Goal: Transaction & Acquisition: Book appointment/travel/reservation

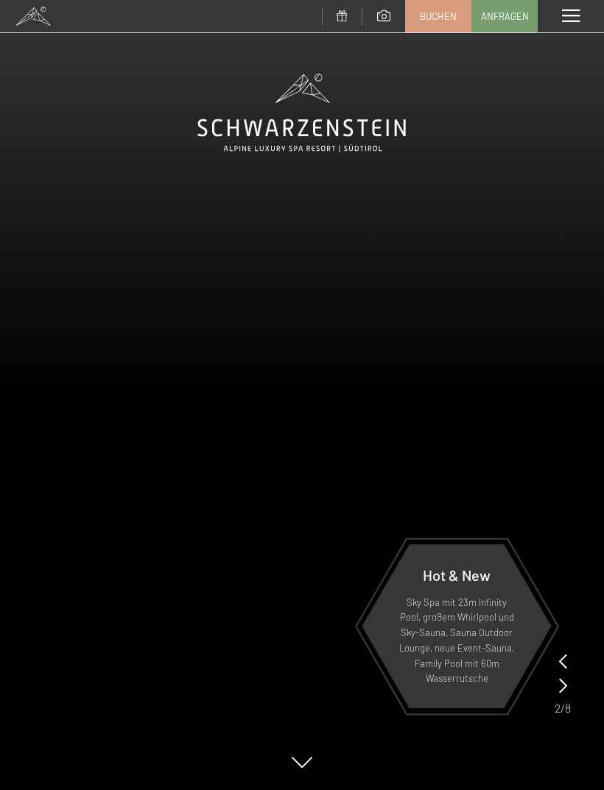
click at [569, 32] on div "Menü" at bounding box center [570, 16] width 66 height 32
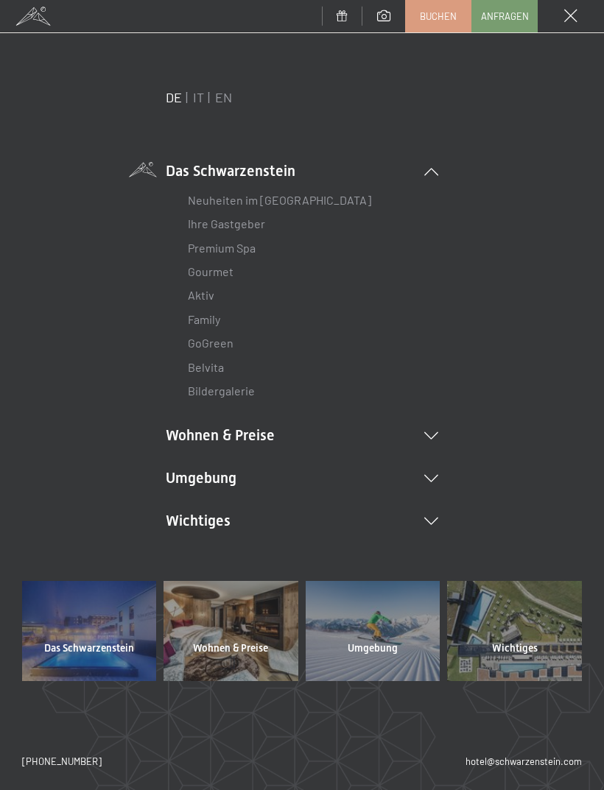
click at [206, 250] on link "Premium Spa" at bounding box center [222, 248] width 68 height 14
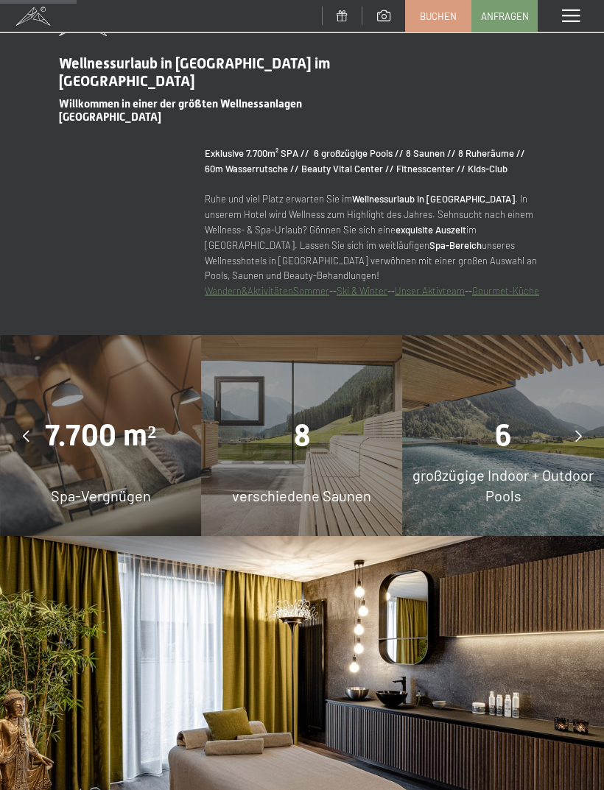
scroll to position [866, 0]
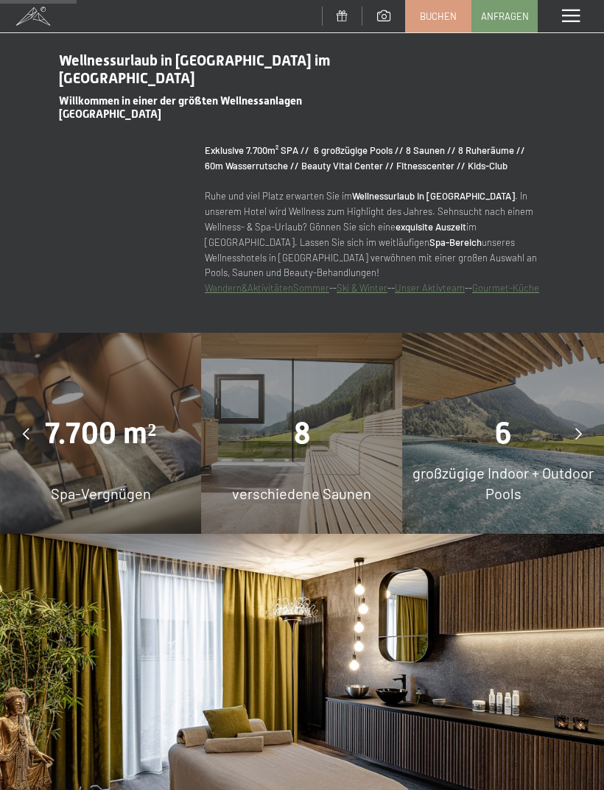
click at [262, 473] on div "8 verschiedene Saunen" at bounding box center [301, 433] width 201 height 201
click at [332, 454] on div "8 verschiedene Saunen" at bounding box center [301, 433] width 201 height 201
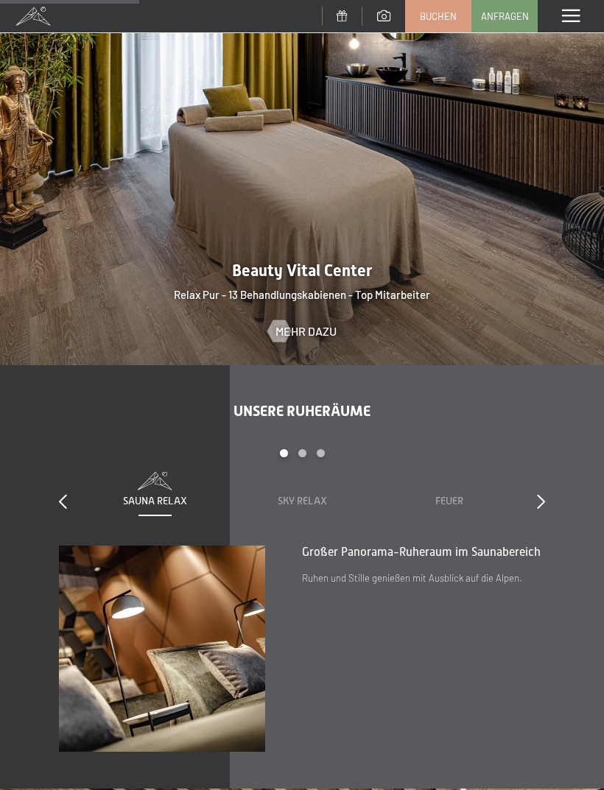
scroll to position [1592, 0]
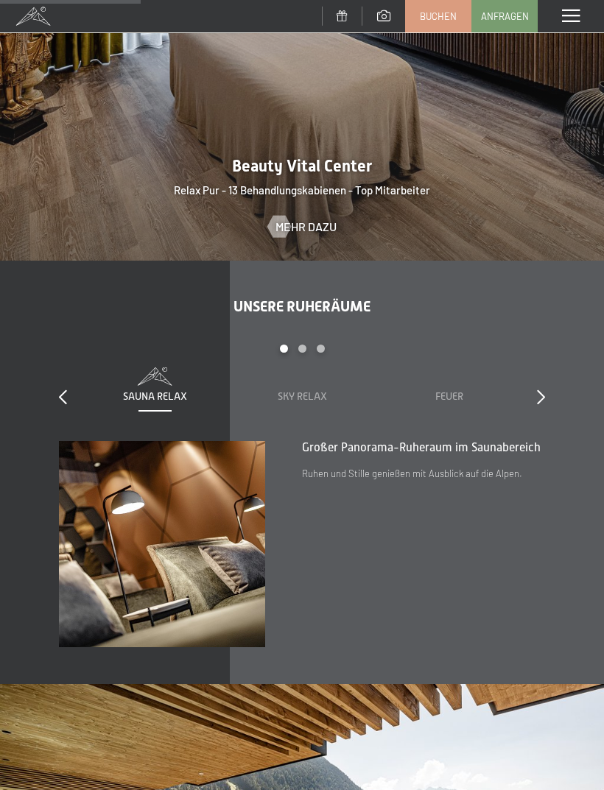
click at [543, 389] on icon at bounding box center [541, 396] width 8 height 15
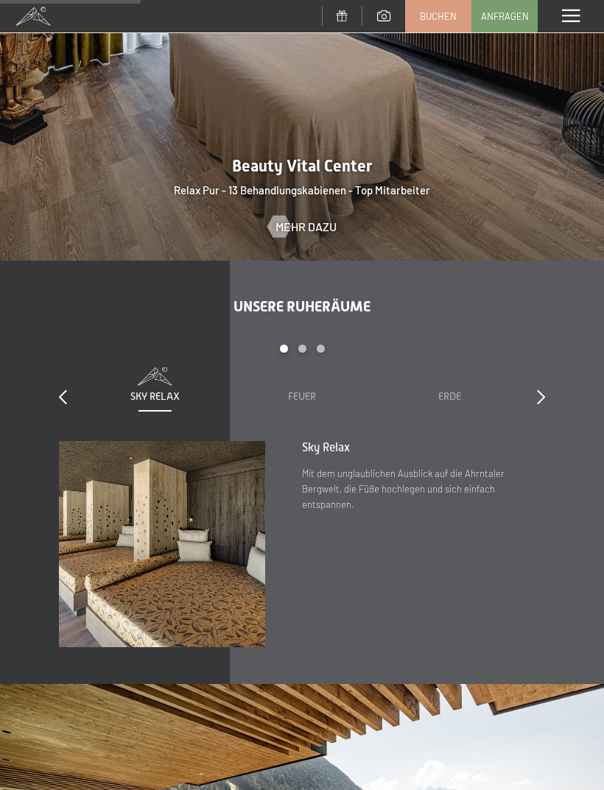
click at [543, 387] on div at bounding box center [541, 397] width 8 height 21
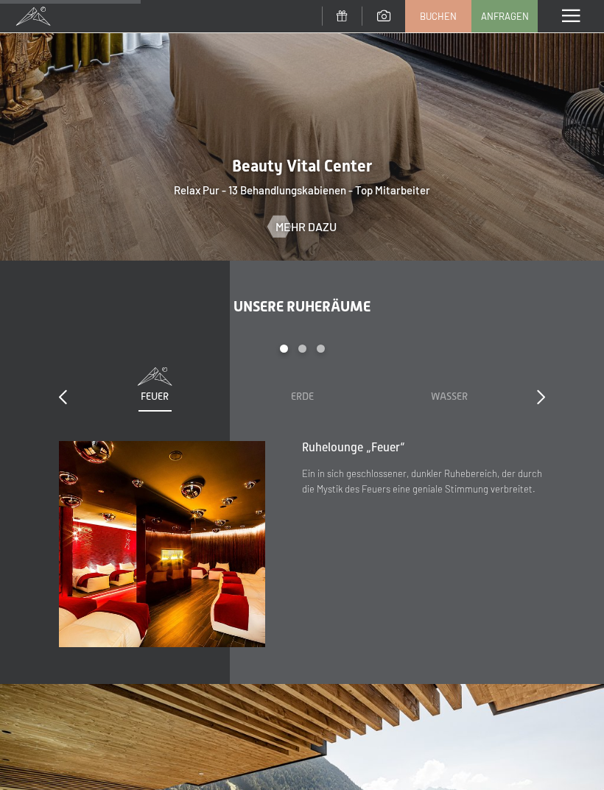
click at [551, 386] on div "Unsere Ruheräume slide 3 to 5 of 7 Sauna Relax Sky Relax Feuer Erde Wasser Luft…" at bounding box center [302, 472] width 604 height 350
click at [551, 383] on div "Unsere Ruheräume slide 3 to 5 of 7 Sauna Relax Sky Relax Feuer Erde Wasser Luft…" at bounding box center [302, 472] width 604 height 350
click at [541, 389] on icon at bounding box center [541, 396] width 8 height 15
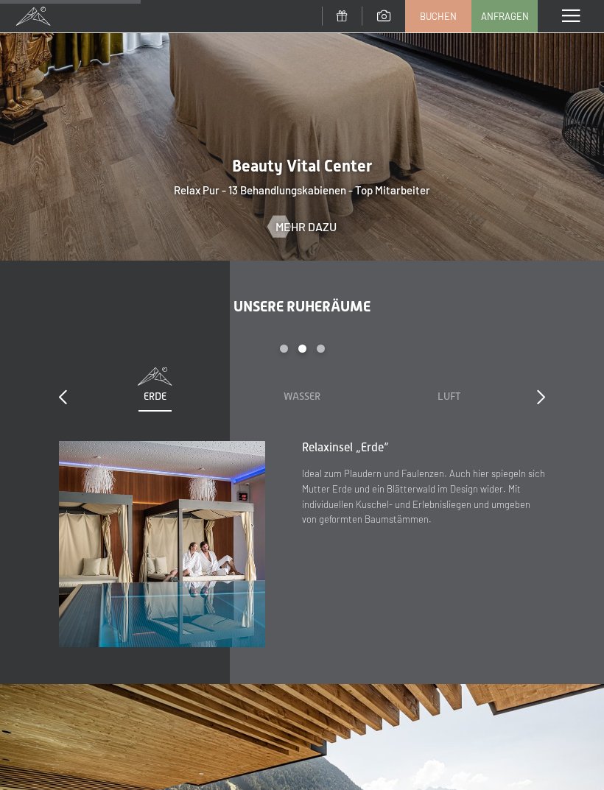
click at [544, 387] on div at bounding box center [541, 397] width 8 height 21
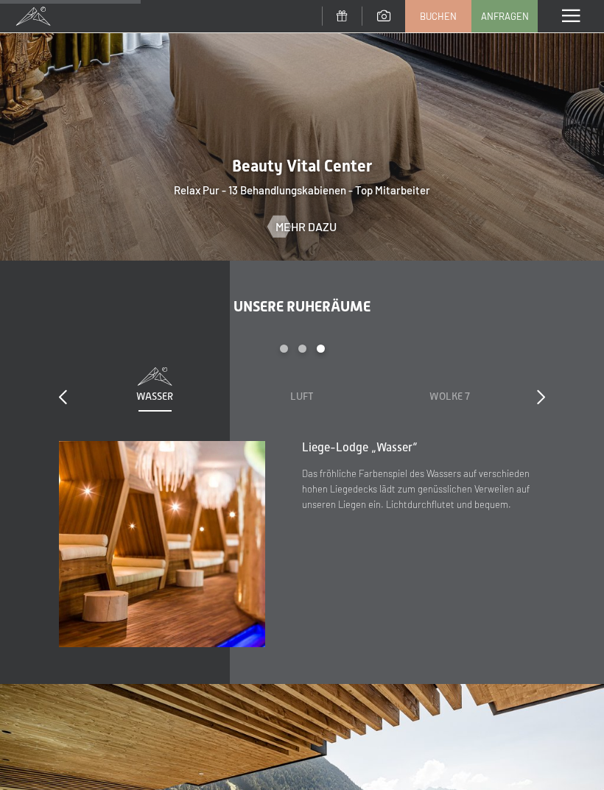
click at [540, 389] on icon at bounding box center [541, 396] width 8 height 15
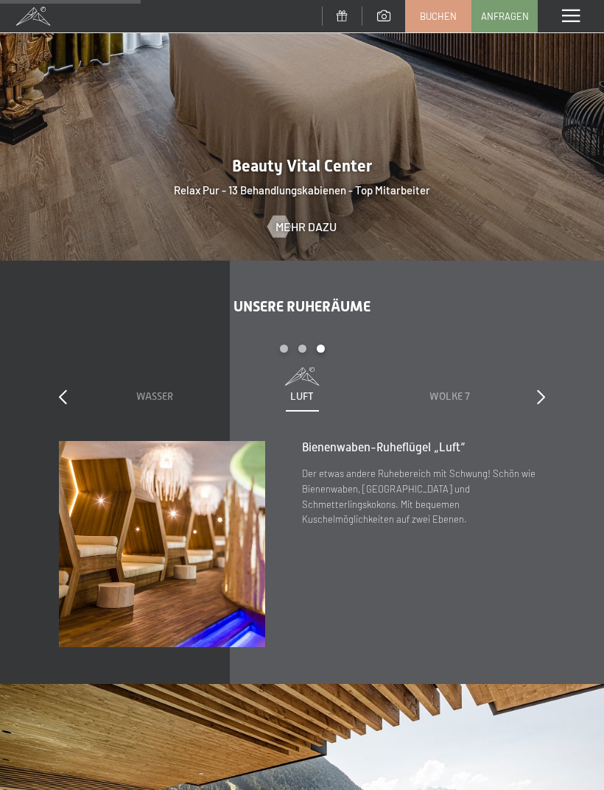
click at [544, 389] on icon at bounding box center [541, 396] width 8 height 15
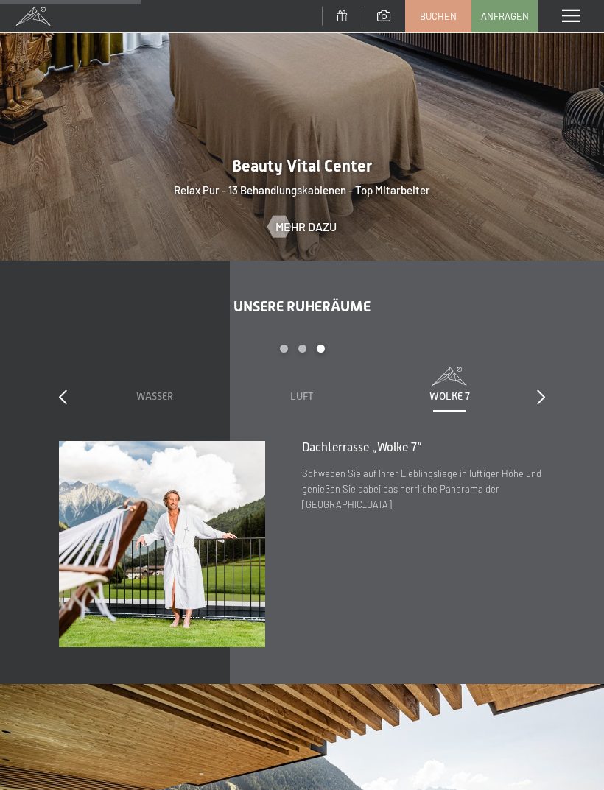
click at [544, 389] on icon at bounding box center [541, 396] width 8 height 15
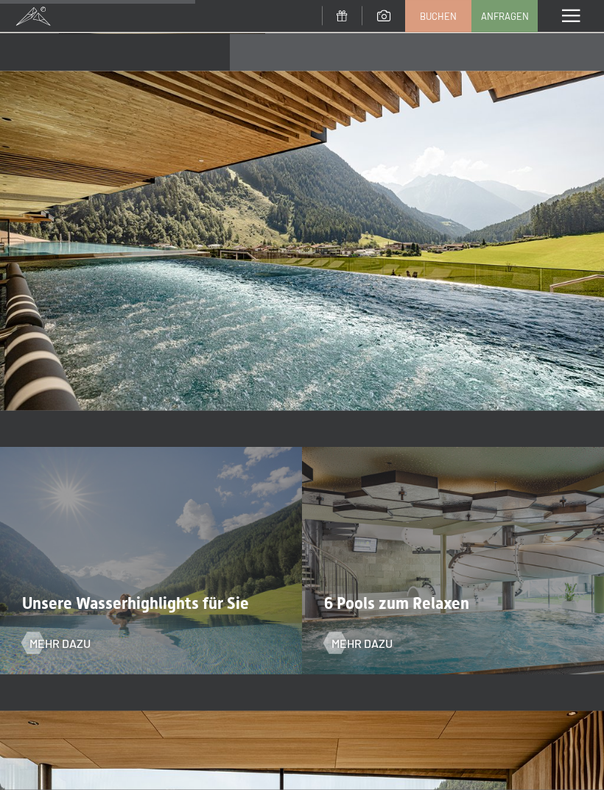
scroll to position [2205, 0]
click at [360, 643] on span "Mehr dazu" at bounding box center [361, 642] width 61 height 16
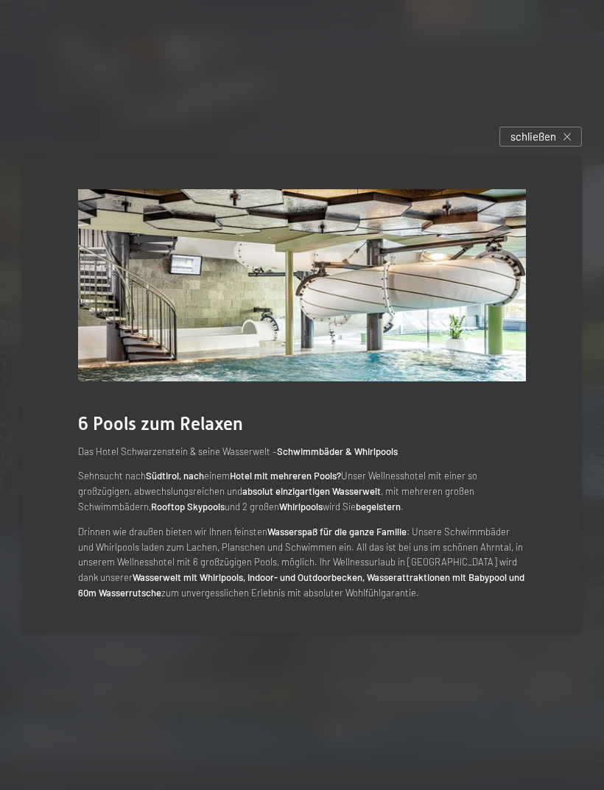
scroll to position [2115, 0]
click at [548, 144] on span "schließen" at bounding box center [533, 136] width 46 height 15
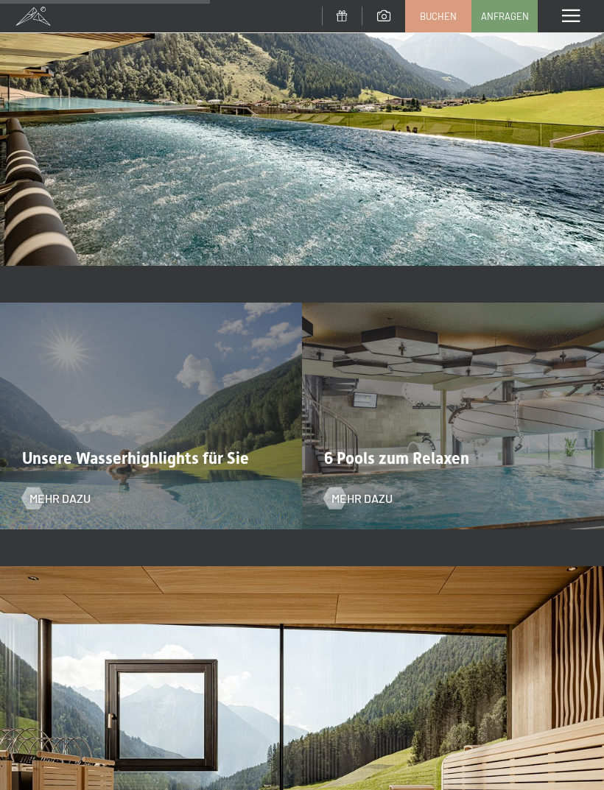
scroll to position [2369, 0]
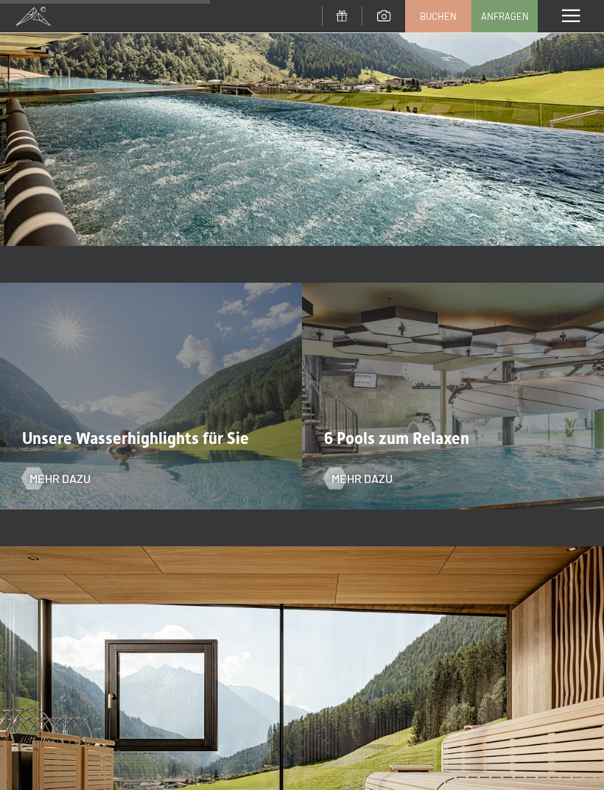
click at [44, 473] on span "Mehr dazu" at bounding box center [59, 478] width 61 height 16
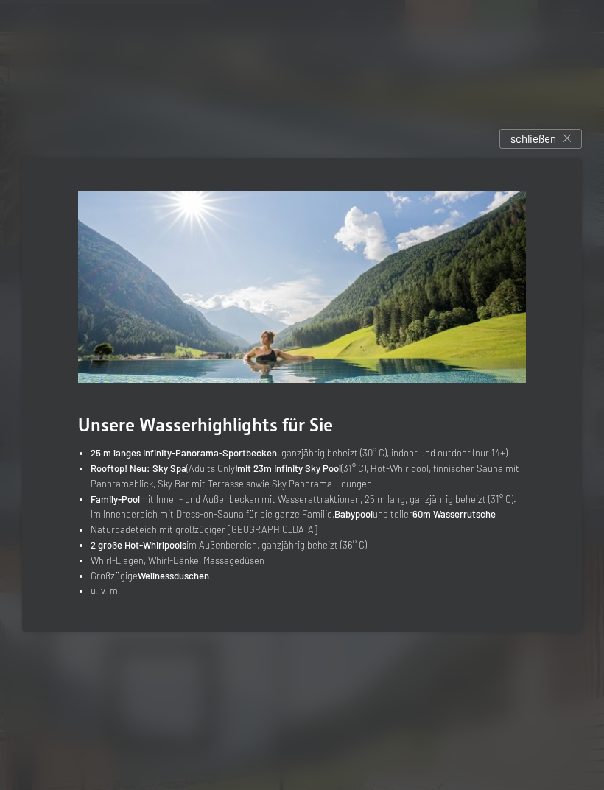
click at [561, 149] on div "schließen" at bounding box center [540, 139] width 82 height 20
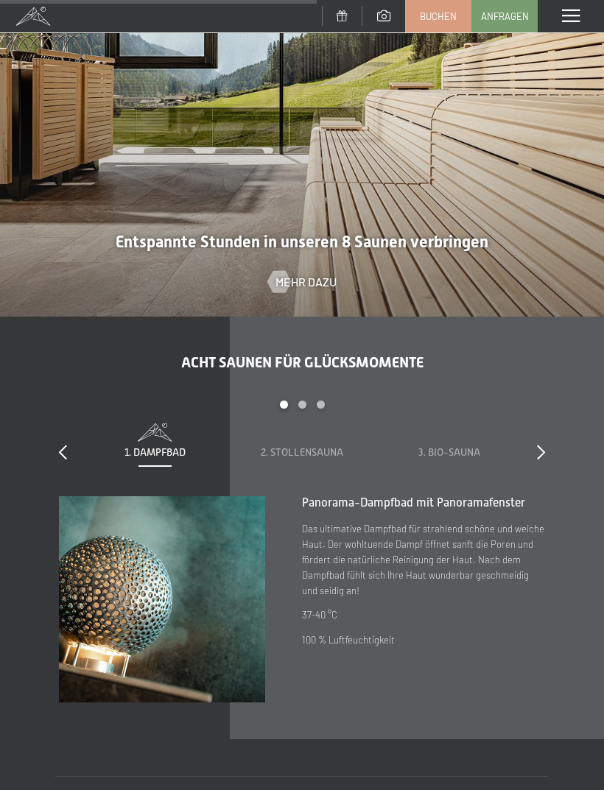
scroll to position [3058, 0]
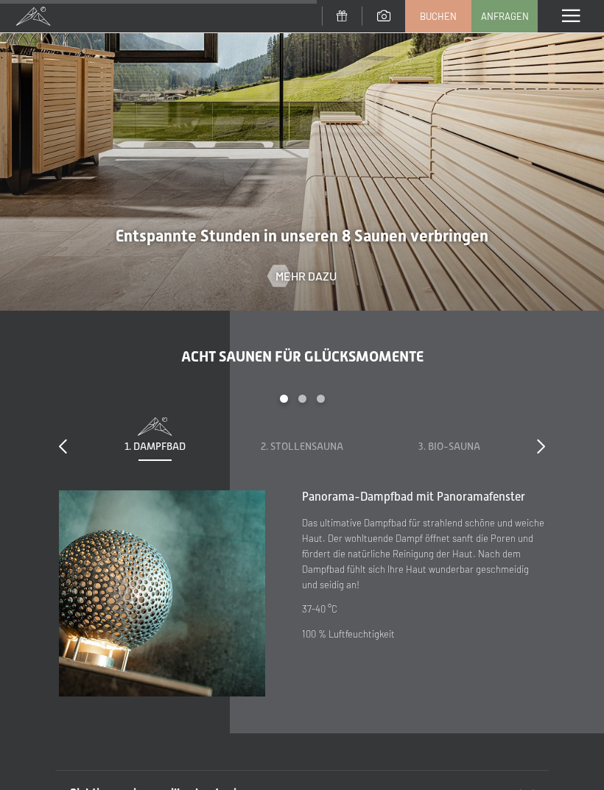
click at [543, 439] on icon at bounding box center [541, 446] width 8 height 15
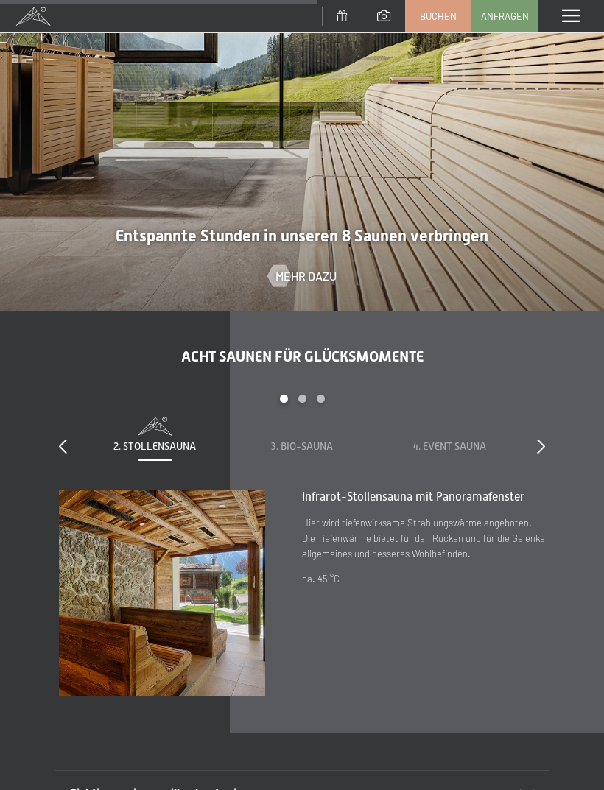
click at [537, 439] on icon at bounding box center [541, 446] width 8 height 15
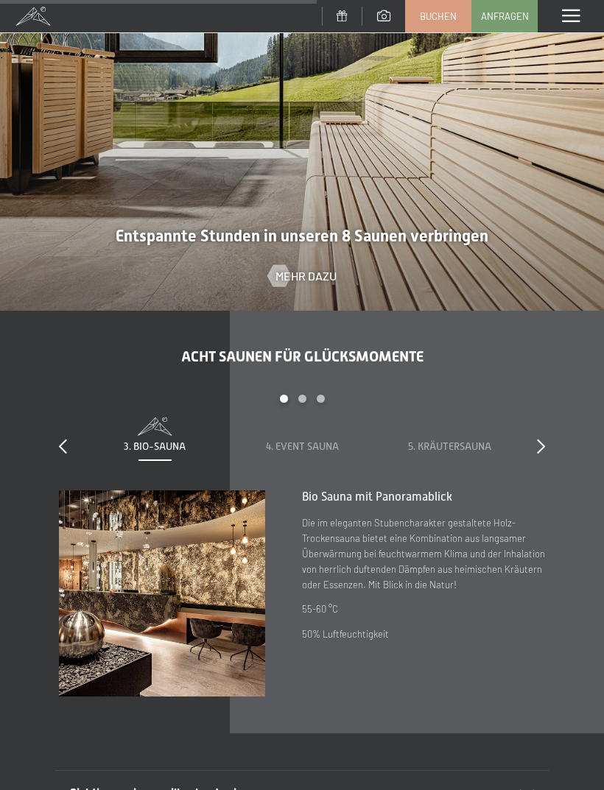
click at [551, 434] on div "Acht Saunen für Glücksmomente slide 3 to 5 of 8 1. Dampfbad 2. Stollensauna 3. …" at bounding box center [302, 522] width 604 height 350
click at [542, 439] on icon at bounding box center [541, 446] width 8 height 15
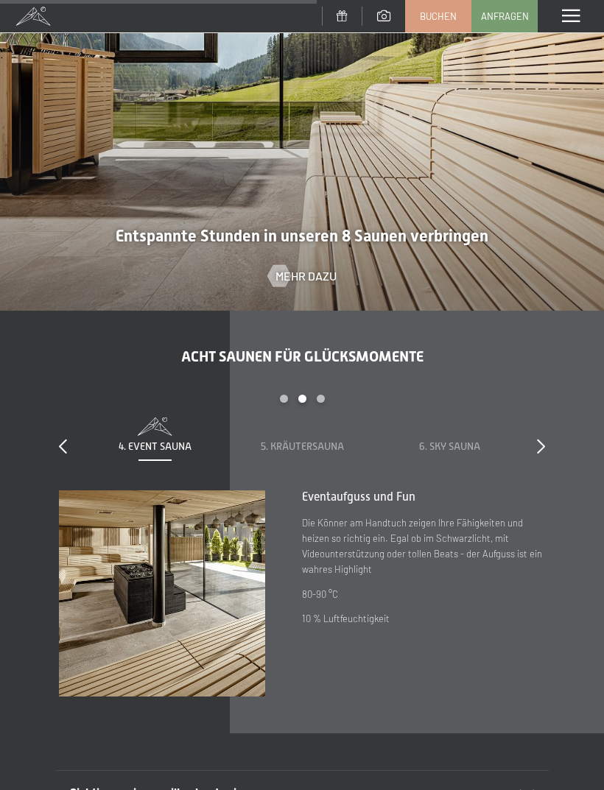
click at [542, 436] on div at bounding box center [541, 446] width 8 height 21
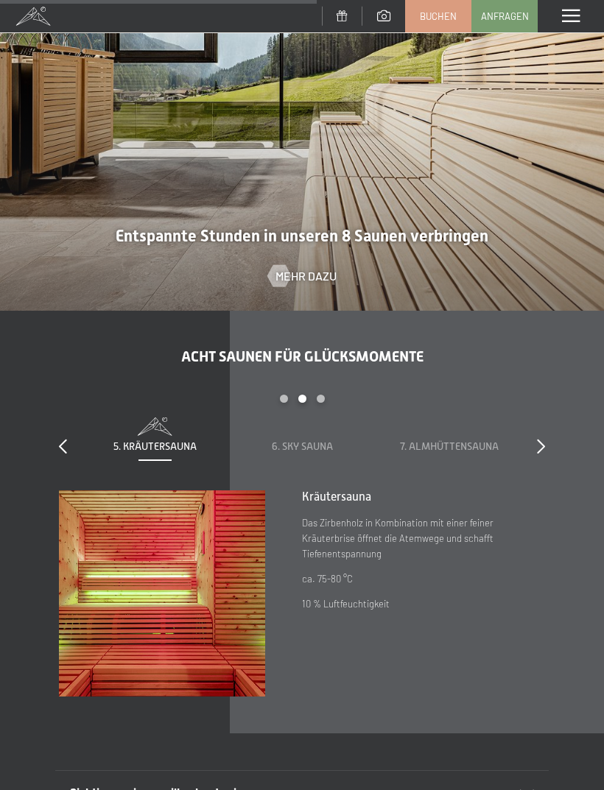
click at [551, 432] on div "Acht Saunen für Glücksmomente slide 5 to 7 of 8 1. Dampfbad 2. Stollensauna 3. …" at bounding box center [302, 522] width 604 height 350
click at [540, 442] on icon at bounding box center [541, 446] width 8 height 15
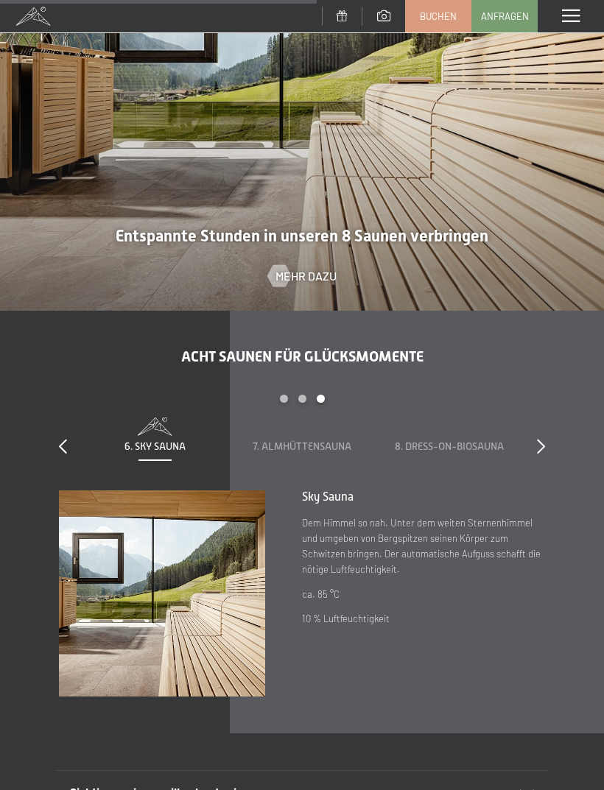
click at [544, 445] on icon at bounding box center [541, 446] width 8 height 15
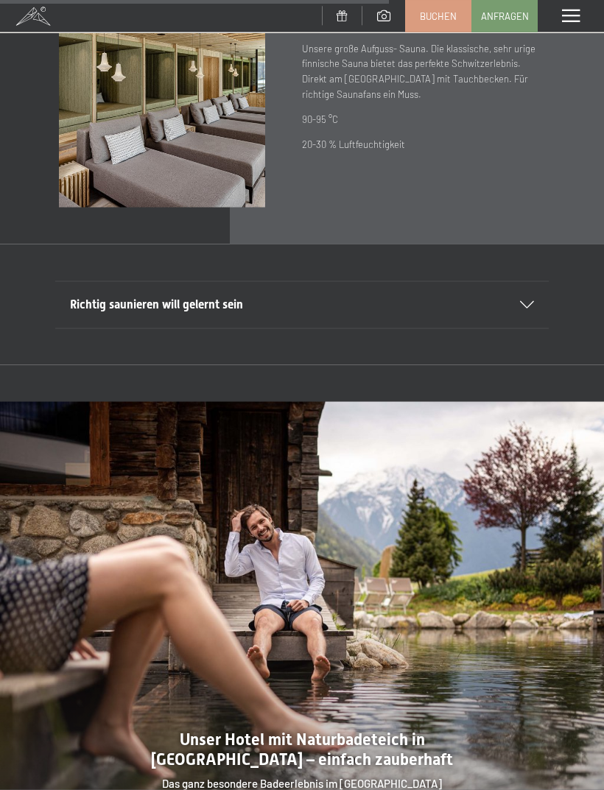
scroll to position [3547, 0]
click at [531, 300] on icon at bounding box center [527, 303] width 14 height 7
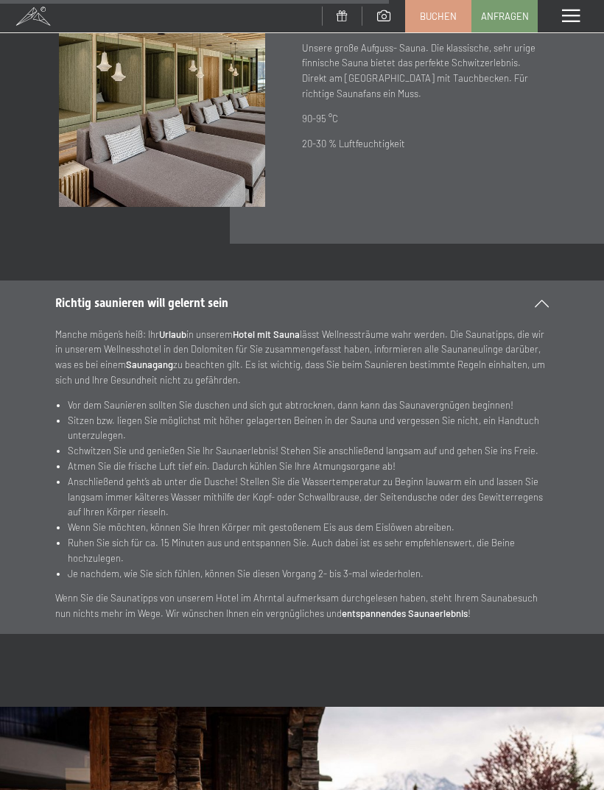
click at [537, 300] on icon at bounding box center [541, 303] width 14 height 7
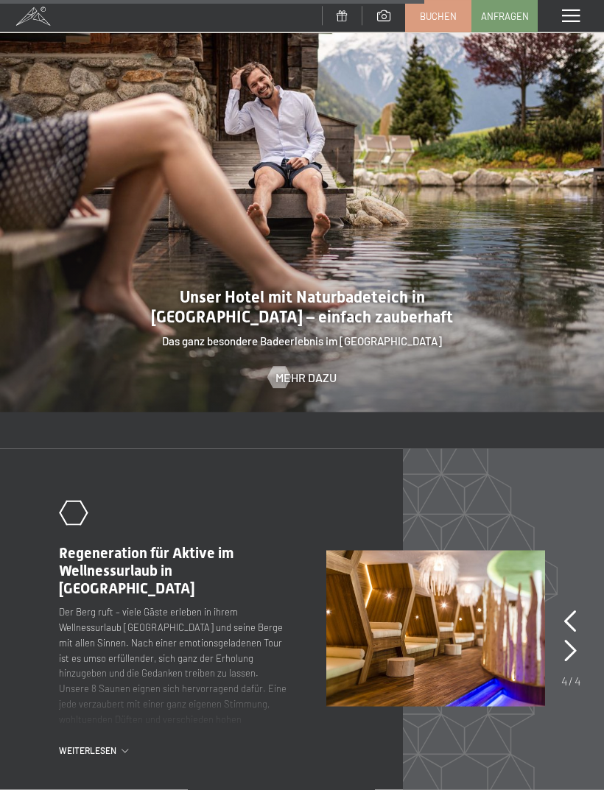
click at [570, 21] on span at bounding box center [571, 16] width 18 height 13
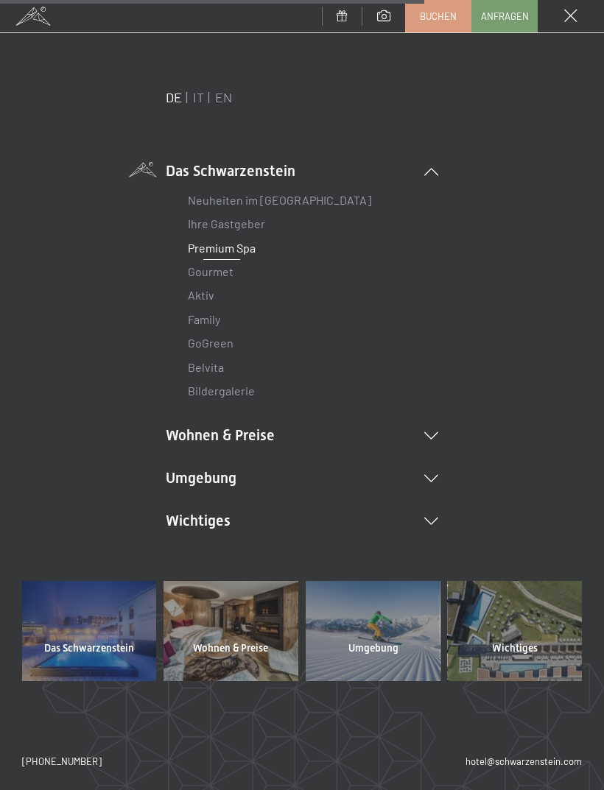
click at [433, 173] on icon at bounding box center [431, 171] width 14 height 7
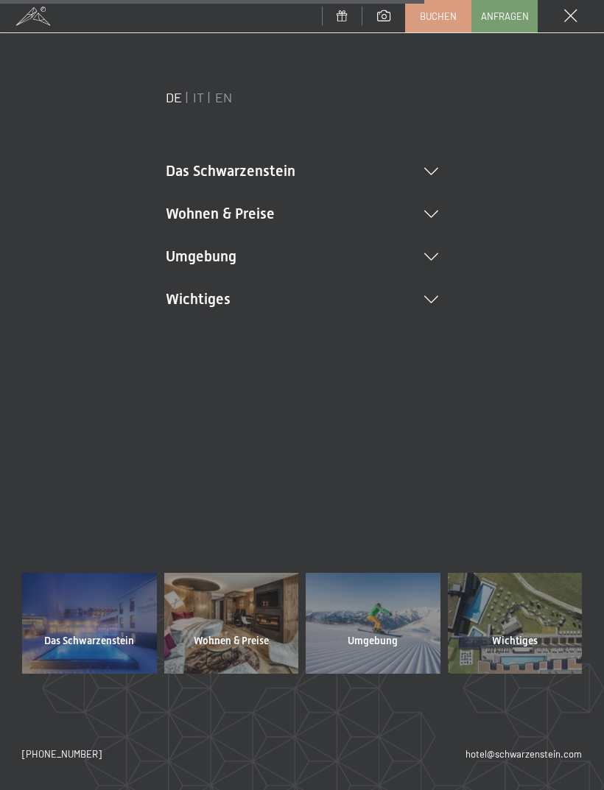
click at [431, 171] on icon at bounding box center [431, 171] width 14 height 7
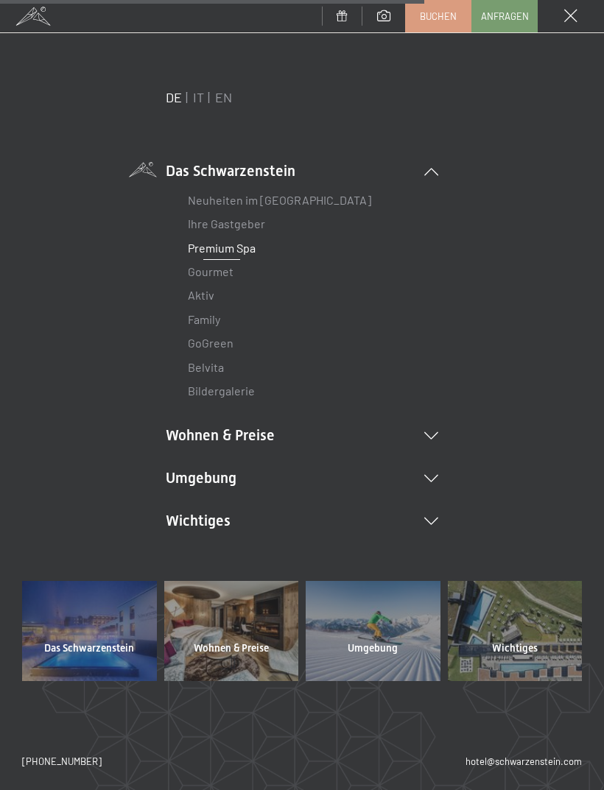
click at [228, 385] on link "Bildergalerie" at bounding box center [221, 390] width 67 height 14
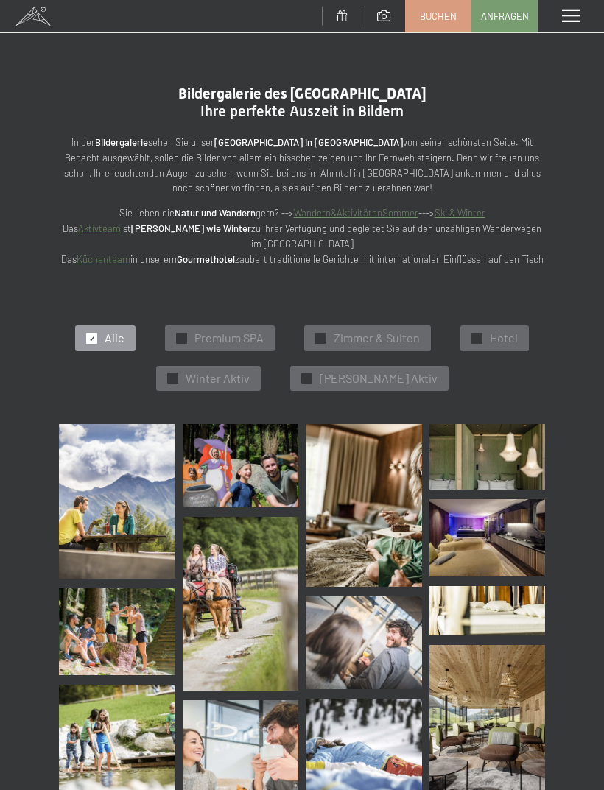
click at [172, 325] on div "✓ Premium SPA" at bounding box center [220, 337] width 110 height 25
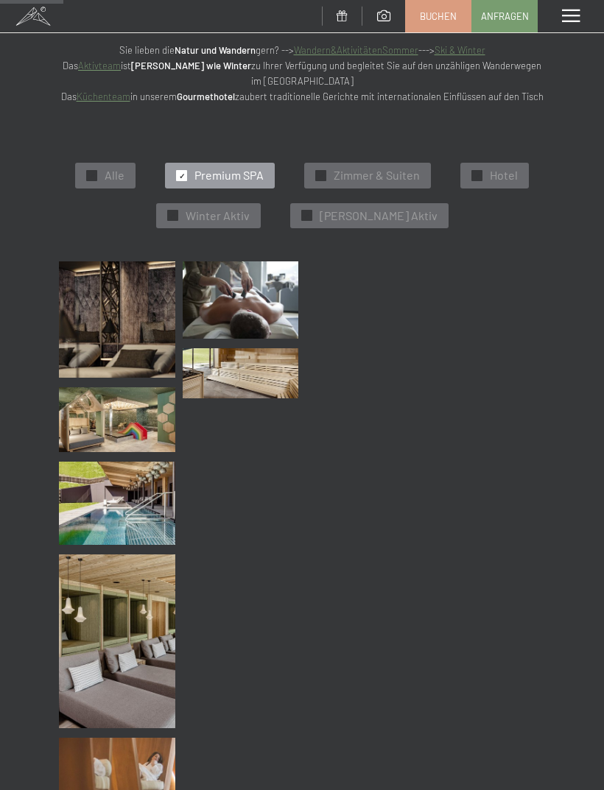
scroll to position [199, 0]
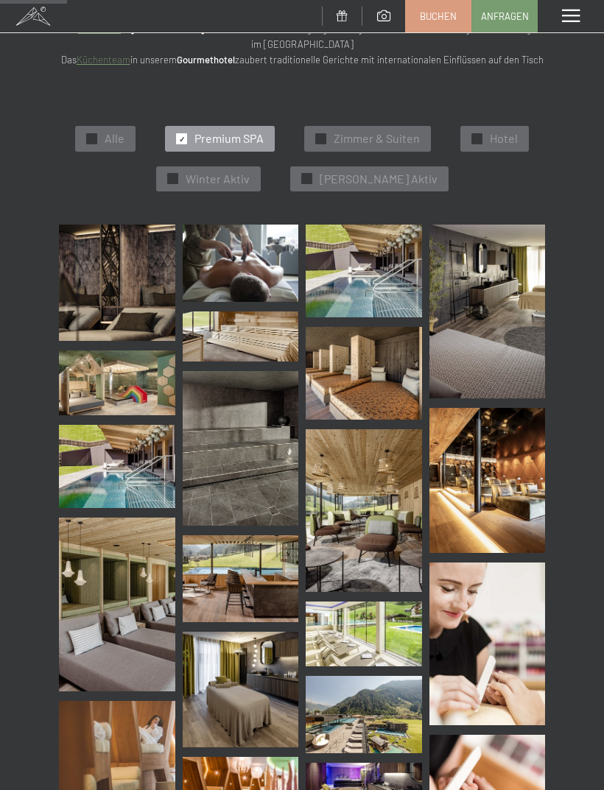
click at [345, 275] on img at bounding box center [363, 270] width 116 height 93
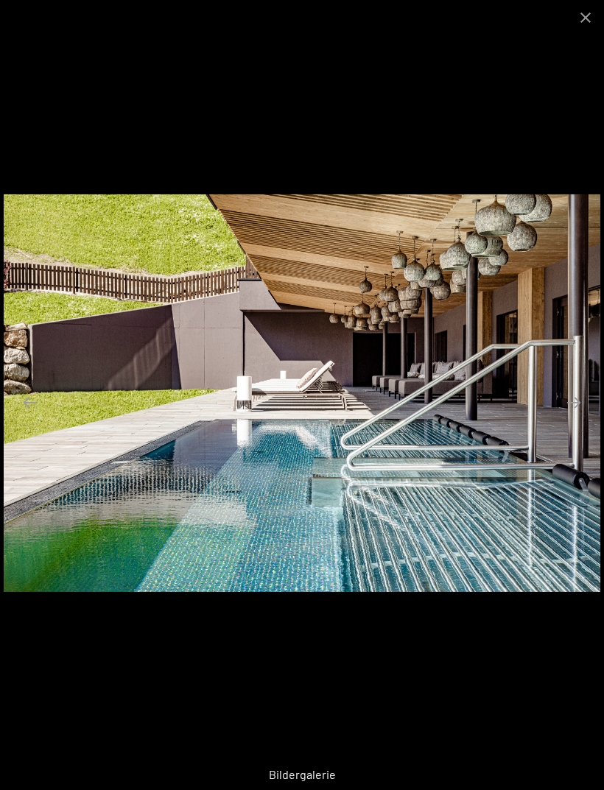
click at [578, 23] on button "Close gallery" at bounding box center [585, 17] width 37 height 35
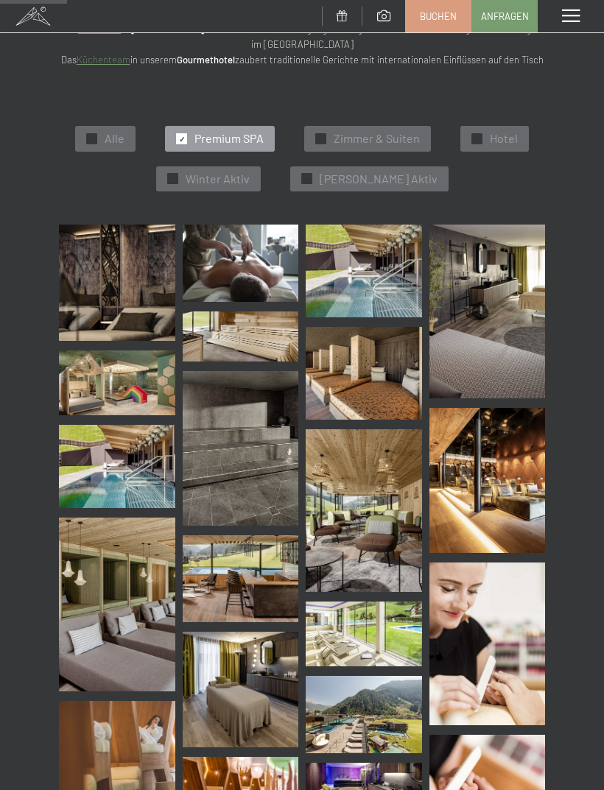
click at [120, 451] on img at bounding box center [117, 466] width 116 height 83
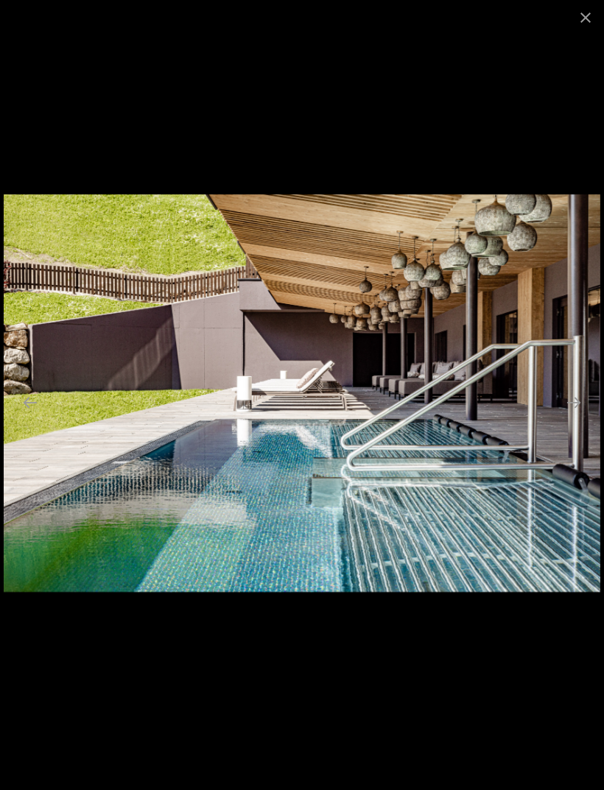
click at [581, 13] on button "Close gallery" at bounding box center [585, 17] width 37 height 35
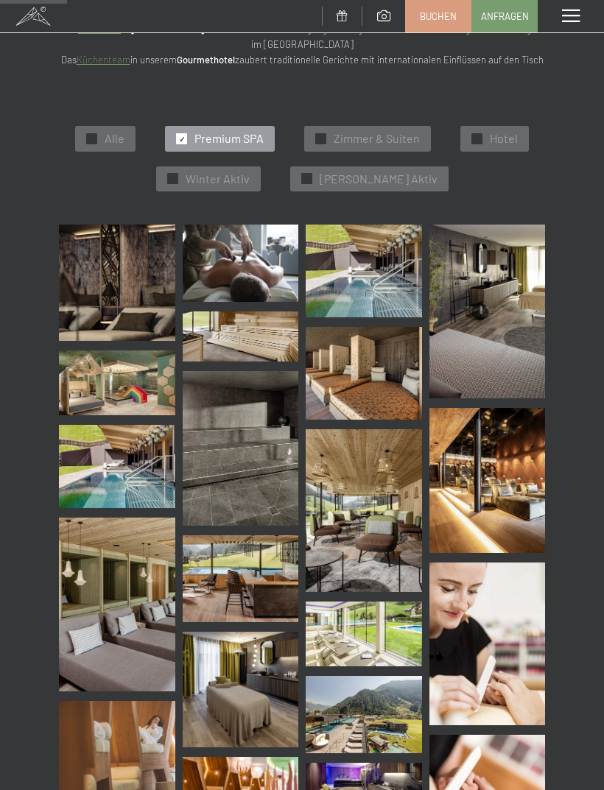
click at [212, 561] on img at bounding box center [241, 578] width 116 height 87
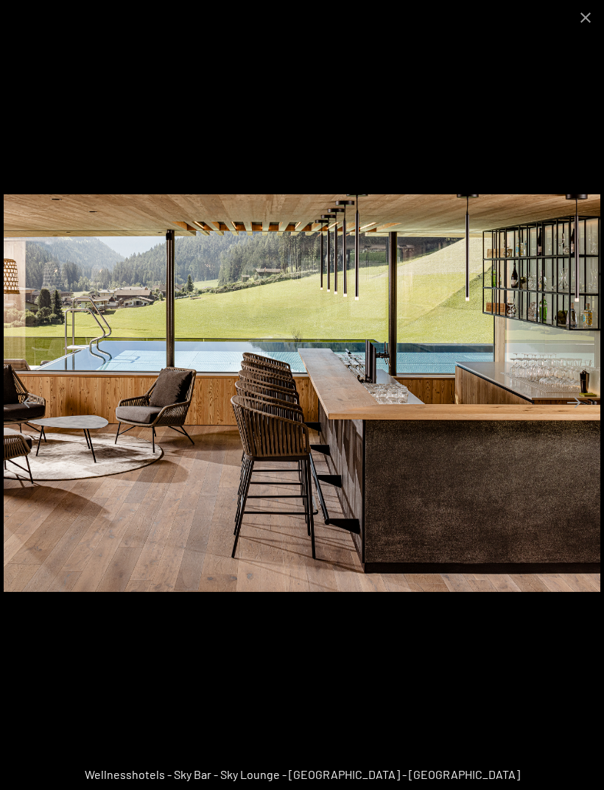
click at [582, 10] on button "Close gallery" at bounding box center [585, 17] width 37 height 35
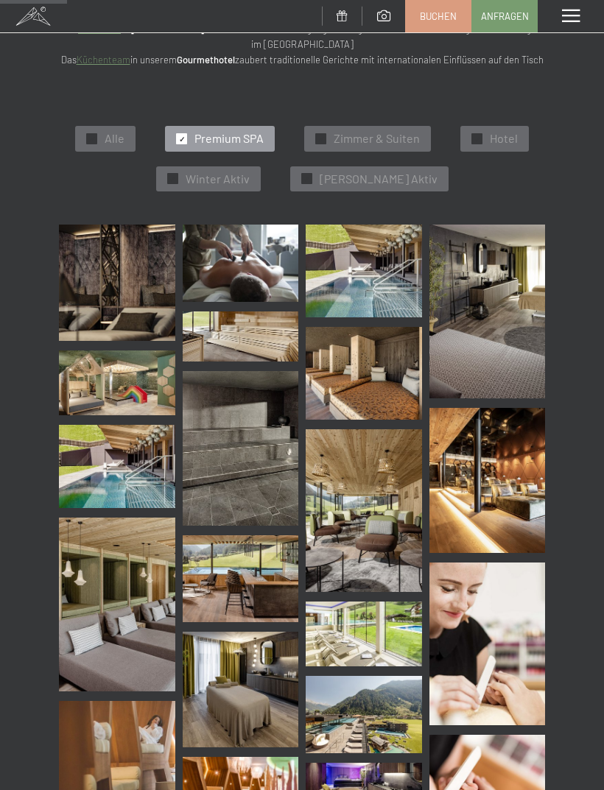
click at [85, 460] on img at bounding box center [117, 466] width 116 height 83
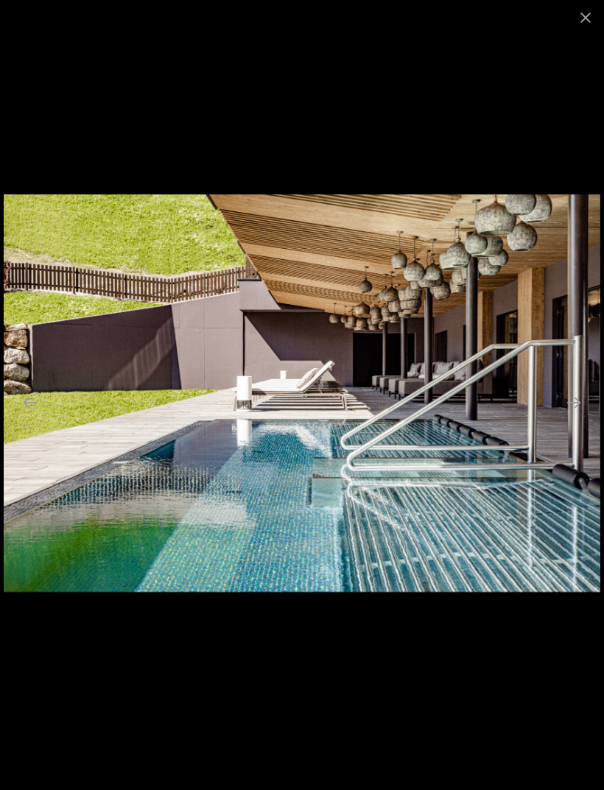
click at [593, 11] on button "Close gallery" at bounding box center [585, 17] width 37 height 35
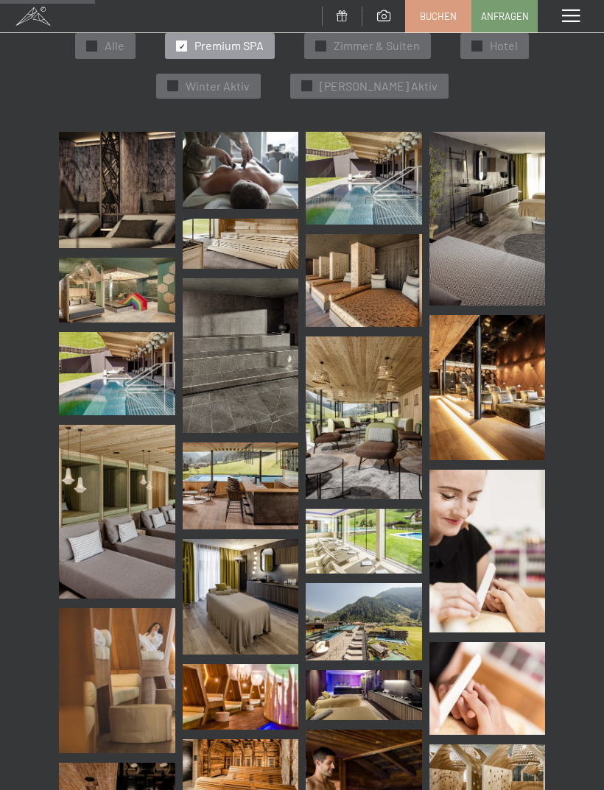
scroll to position [310, 0]
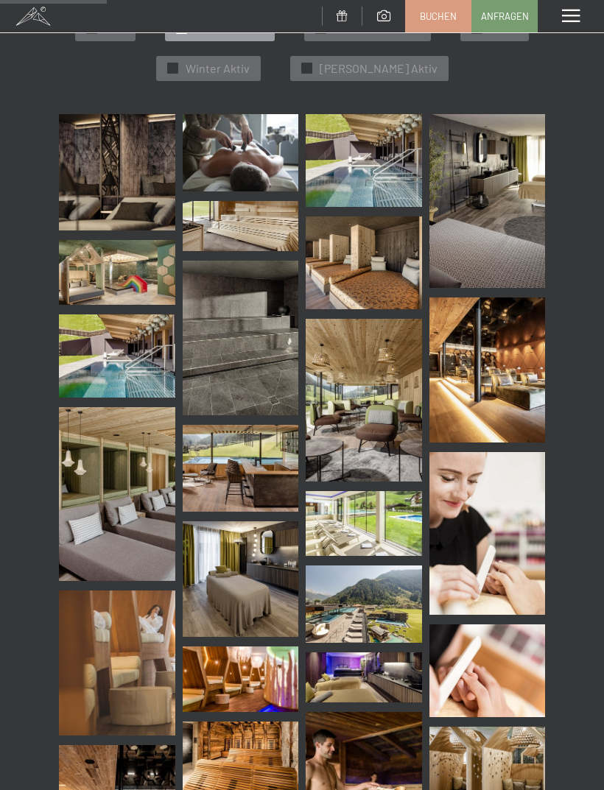
click at [390, 592] on img at bounding box center [363, 603] width 116 height 77
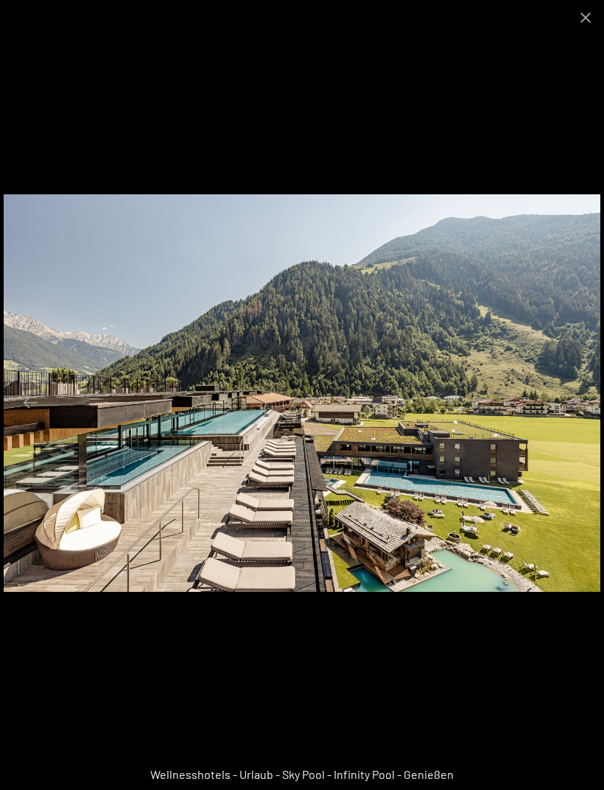
click at [588, 24] on button "Close gallery" at bounding box center [585, 17] width 37 height 35
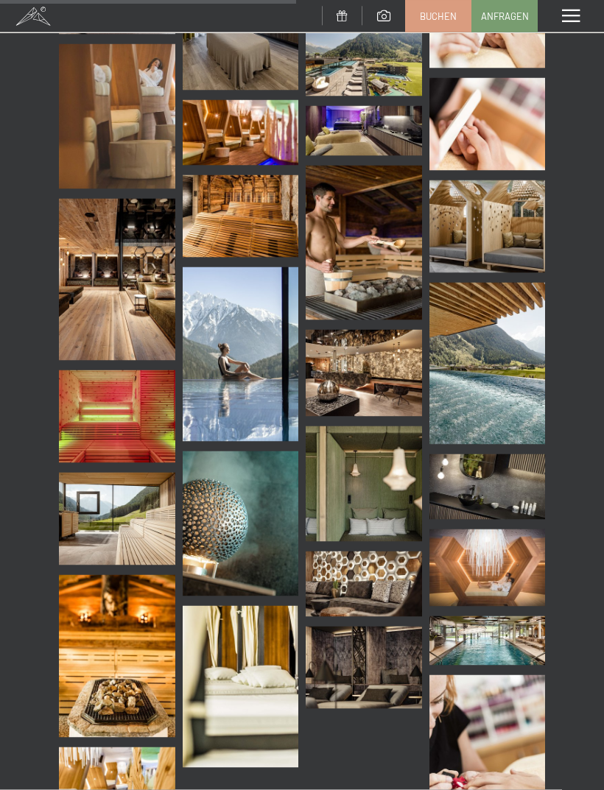
click at [509, 634] on img at bounding box center [487, 641] width 116 height 50
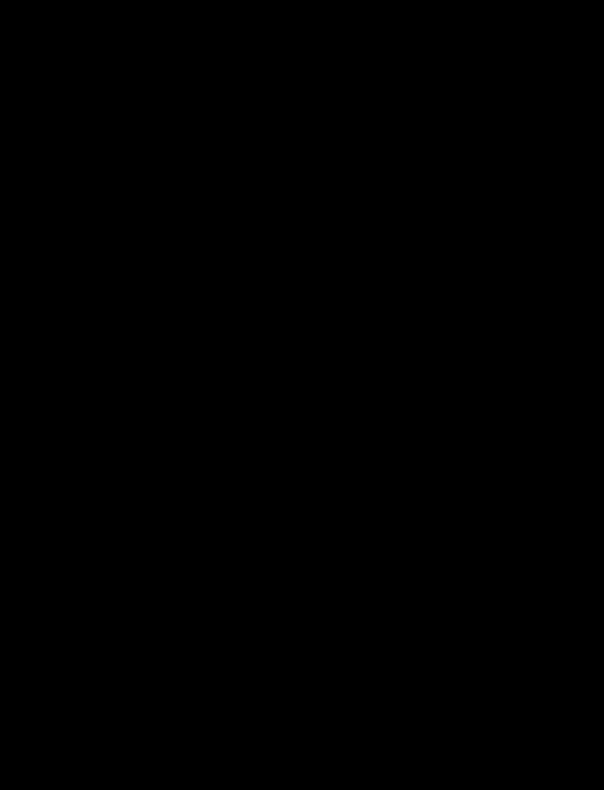
scroll to position [857, 0]
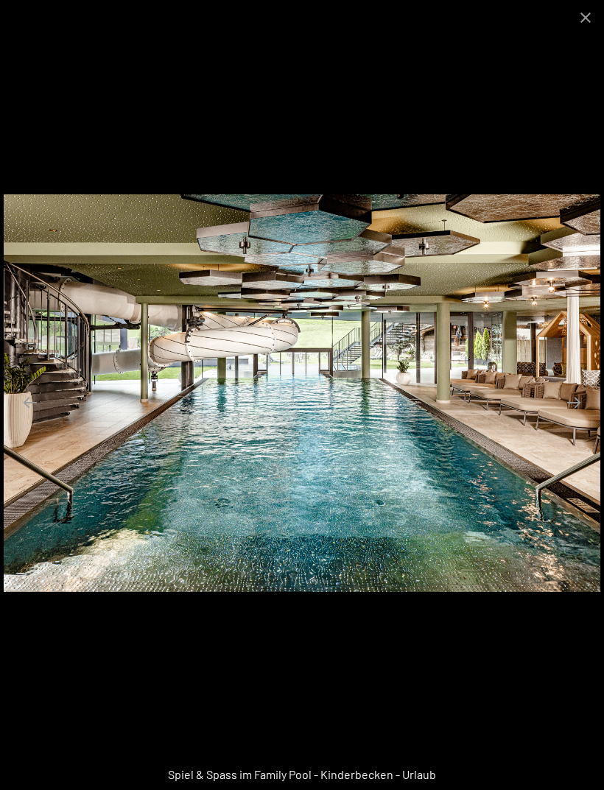
click at [600, 19] on button "Close gallery" at bounding box center [585, 17] width 37 height 35
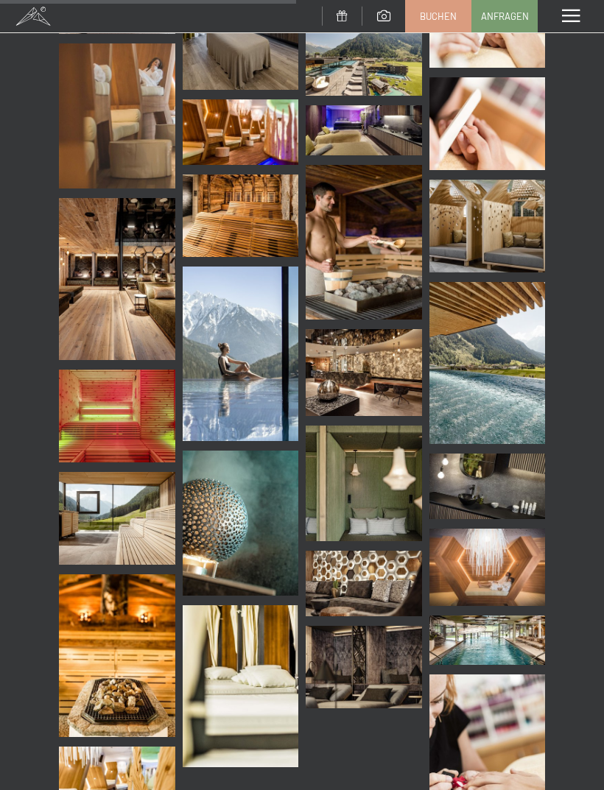
click at [519, 646] on img at bounding box center [487, 640] width 116 height 50
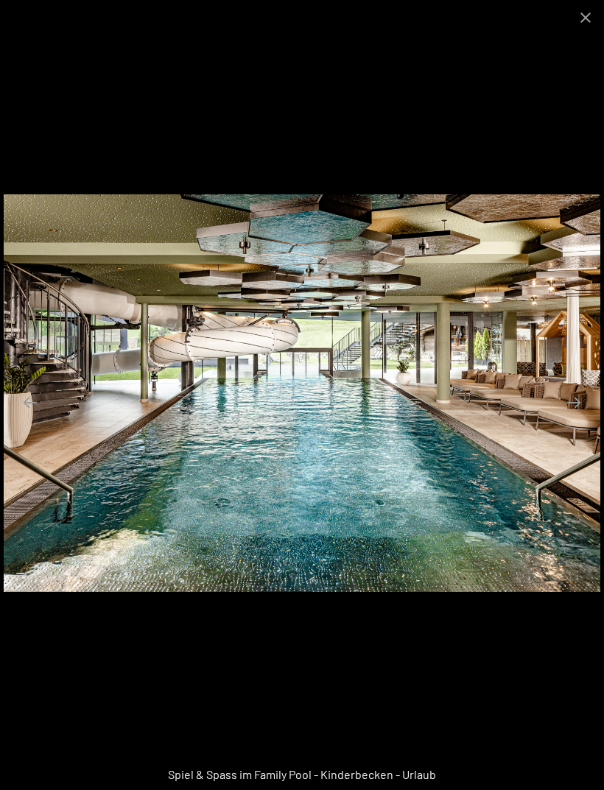
click at [593, 18] on button "Close gallery" at bounding box center [585, 17] width 37 height 35
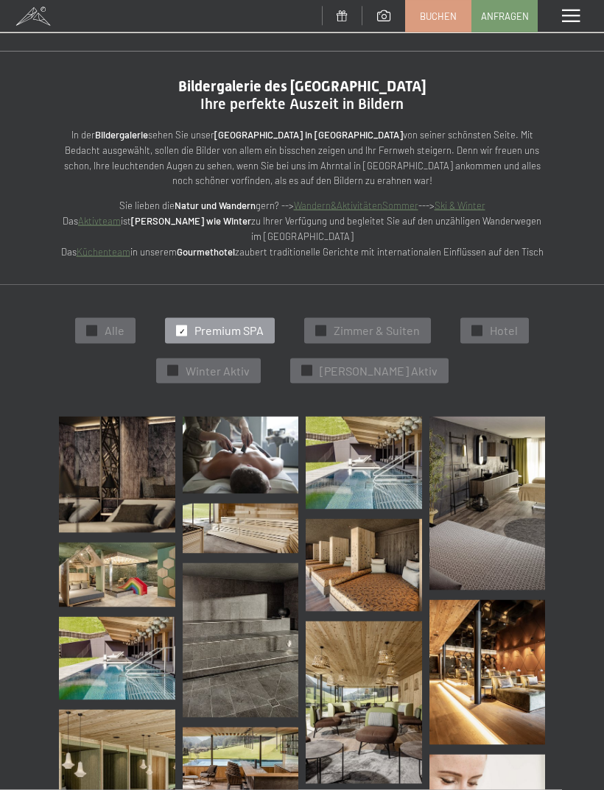
scroll to position [0, 0]
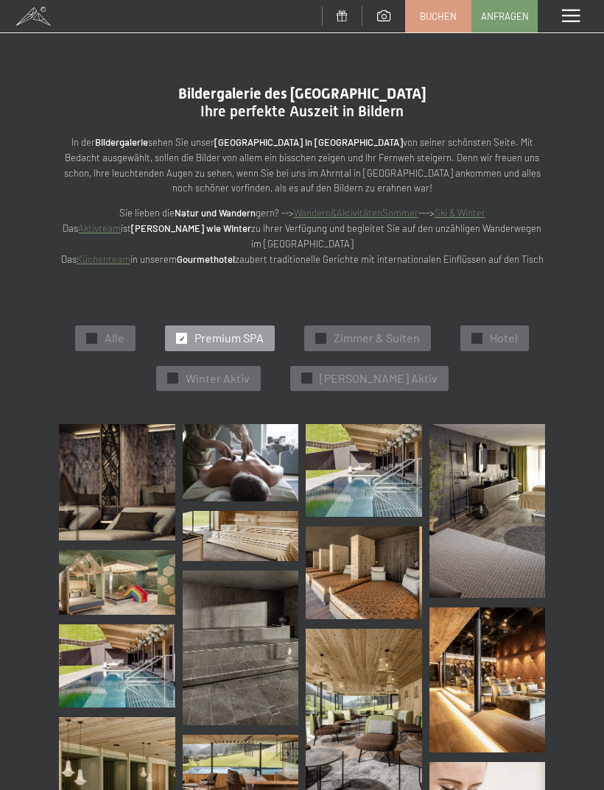
click at [570, 19] on span at bounding box center [571, 16] width 18 height 13
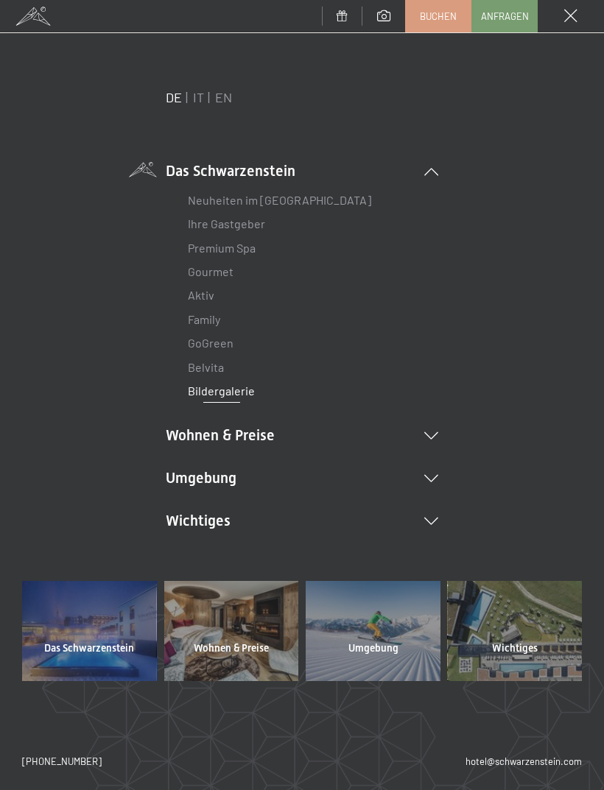
click at [456, 426] on div "DE IT EN Das Schwarzenstein Neuheiten im Schwarzenstein Ihre Gastgeber Premium …" at bounding box center [301, 334] width 559 height 492
click at [436, 432] on icon at bounding box center [431, 435] width 14 height 7
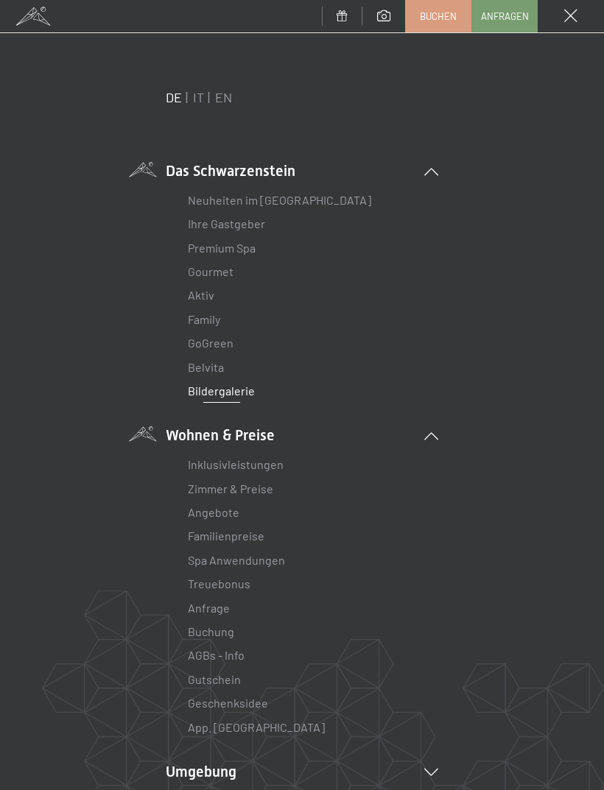
click at [205, 253] on link "Premium Spa" at bounding box center [222, 248] width 68 height 14
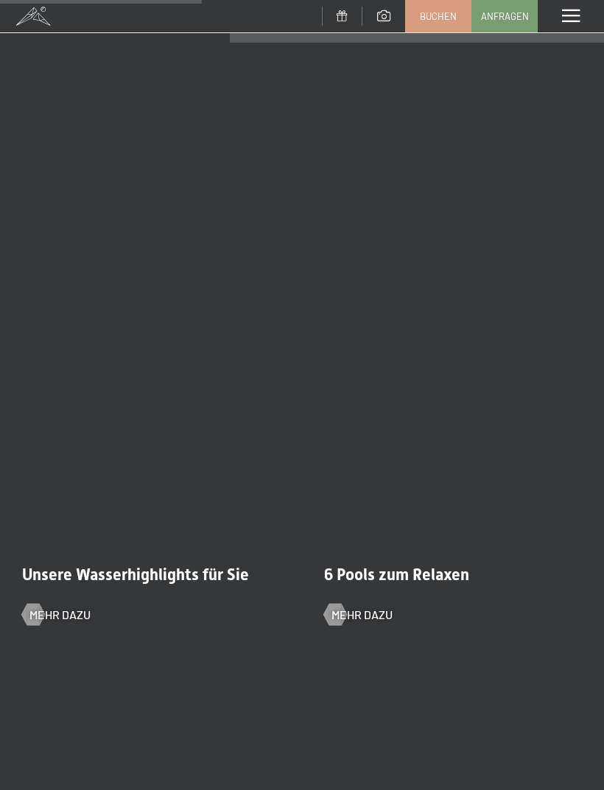
scroll to position [2278, 0]
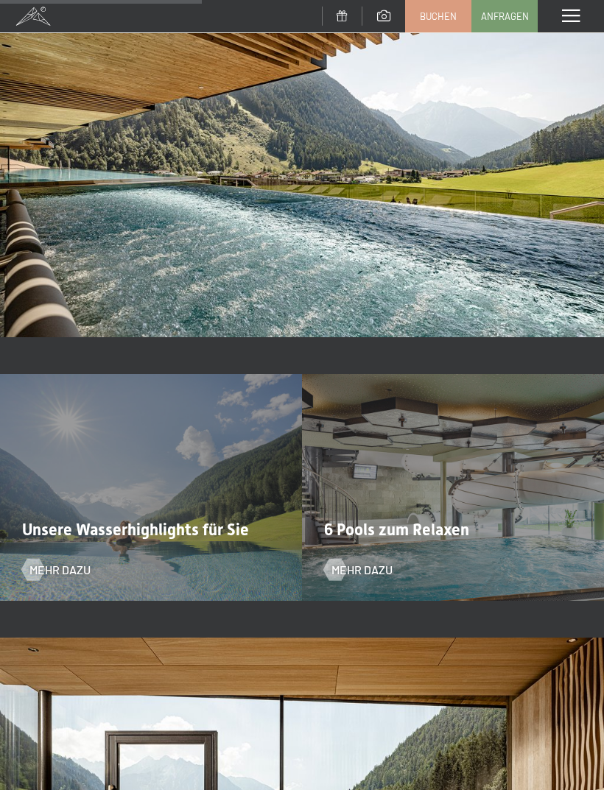
click at [45, 569] on span "Mehr dazu" at bounding box center [59, 570] width 61 height 16
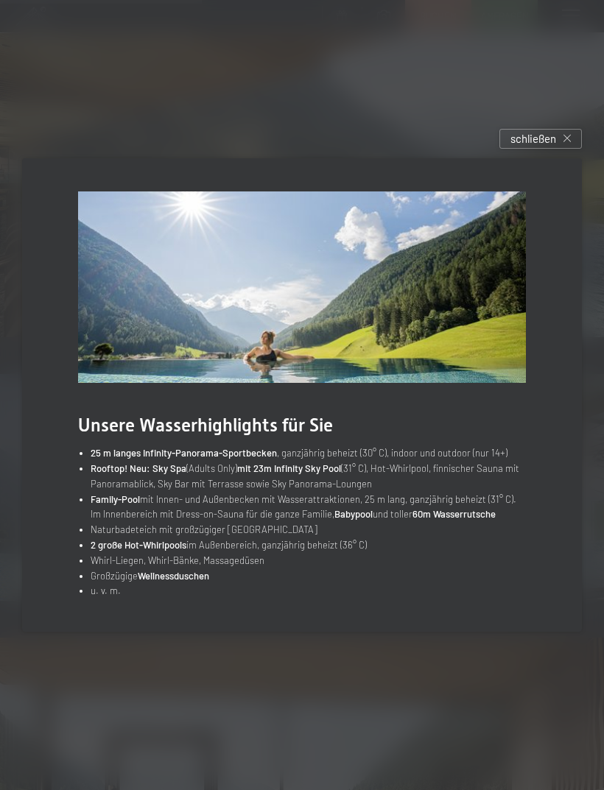
click at [554, 146] on span "schließen" at bounding box center [533, 138] width 46 height 15
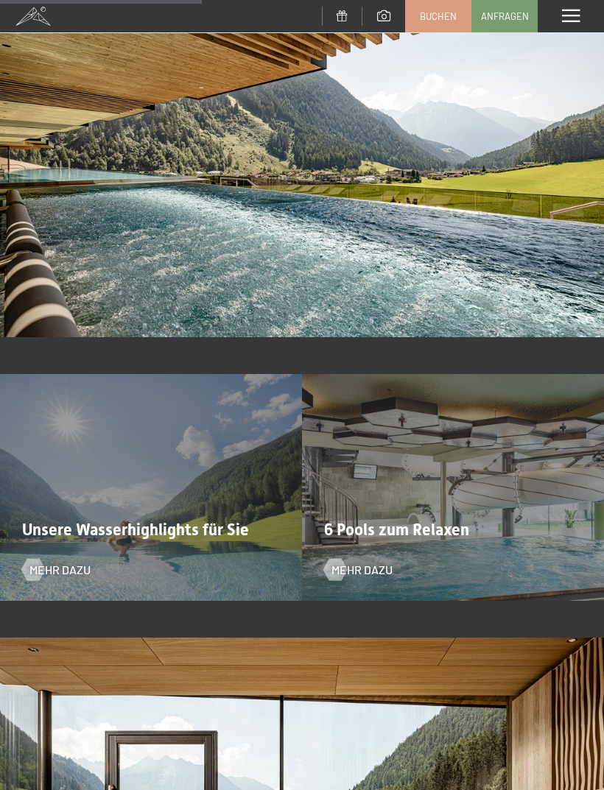
click at [39, 561] on div at bounding box center [32, 570] width 13 height 22
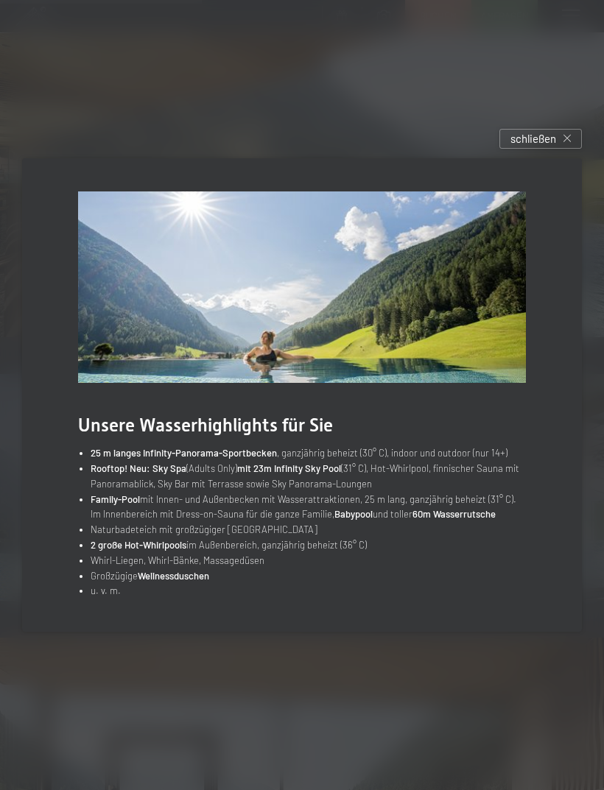
click at [548, 146] on span "schließen" at bounding box center [533, 138] width 46 height 15
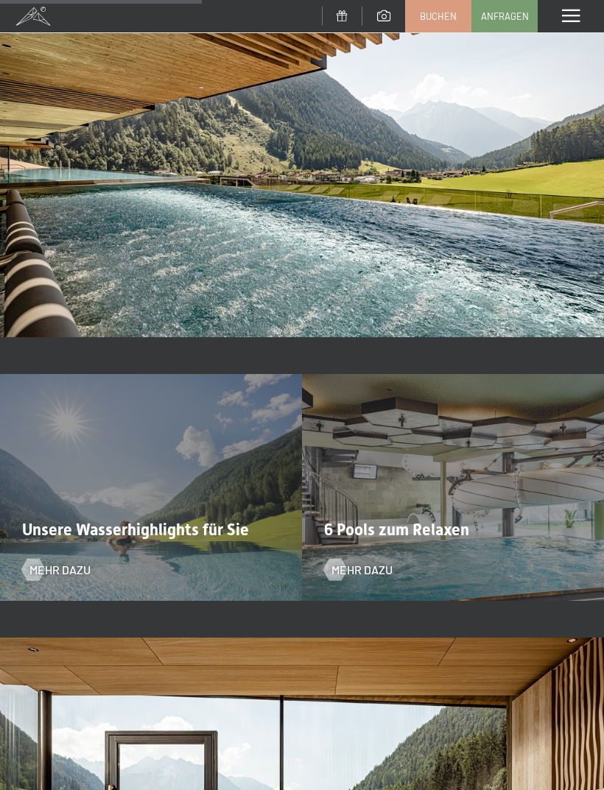
click at [573, 15] on span at bounding box center [571, 16] width 18 height 13
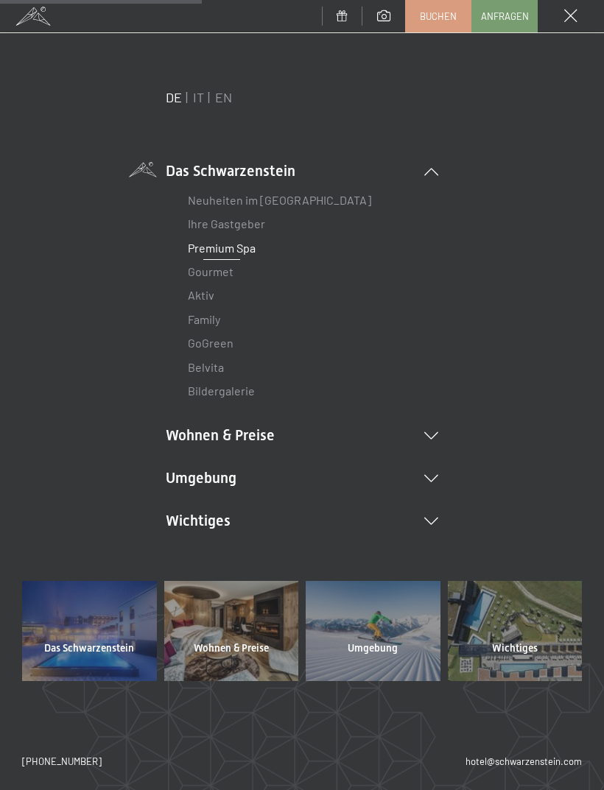
click at [210, 391] on link "Bildergalerie" at bounding box center [221, 390] width 67 height 14
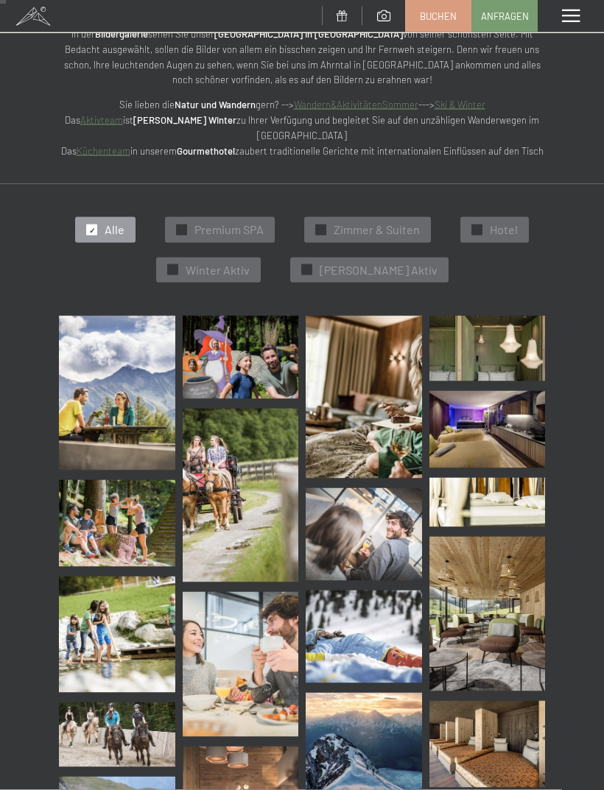
scroll to position [105, 0]
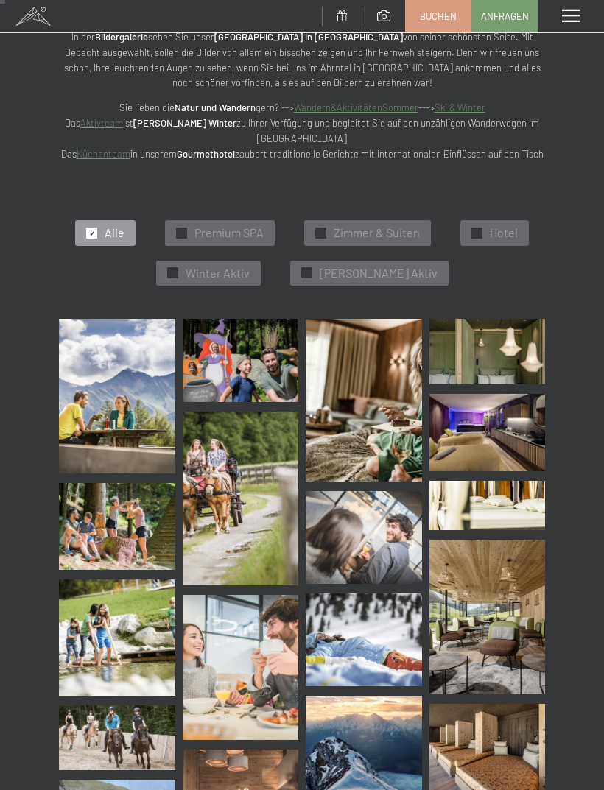
click at [182, 228] on span "✓" at bounding box center [182, 233] width 6 height 10
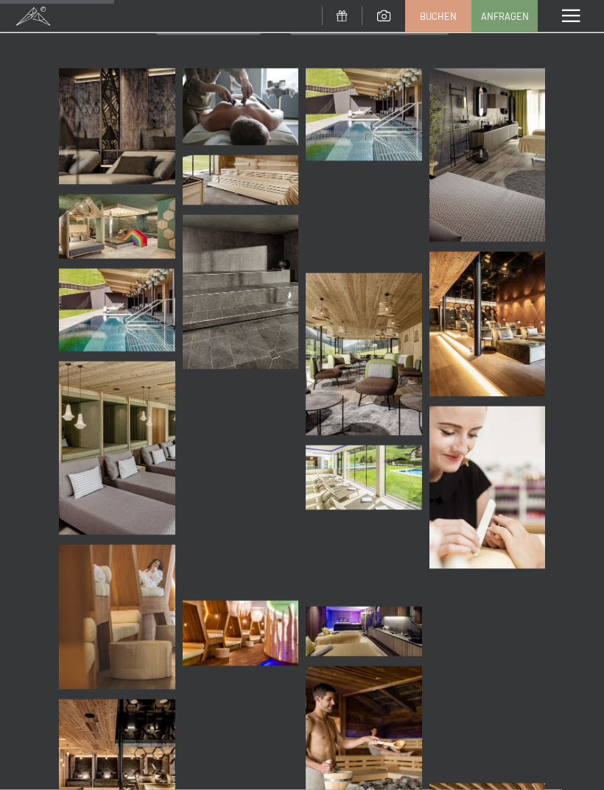
scroll to position [356, 0]
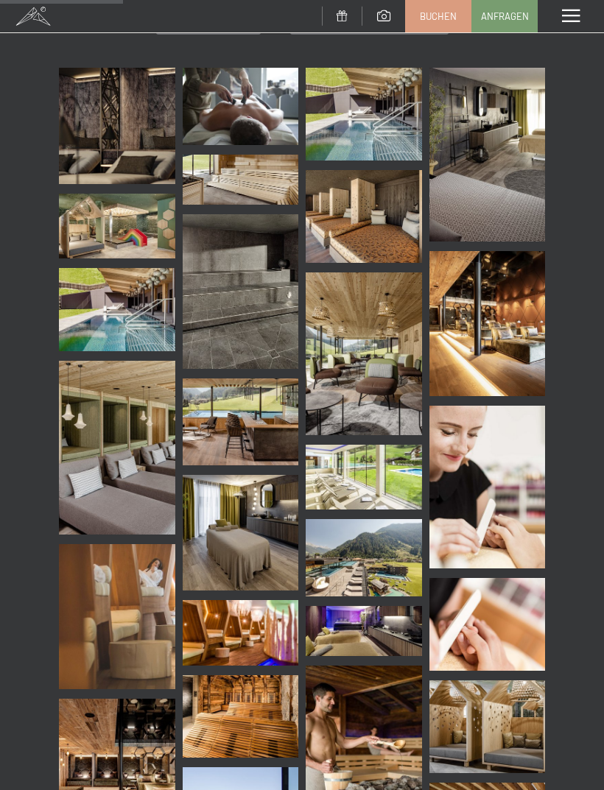
click at [361, 557] on img at bounding box center [363, 557] width 116 height 77
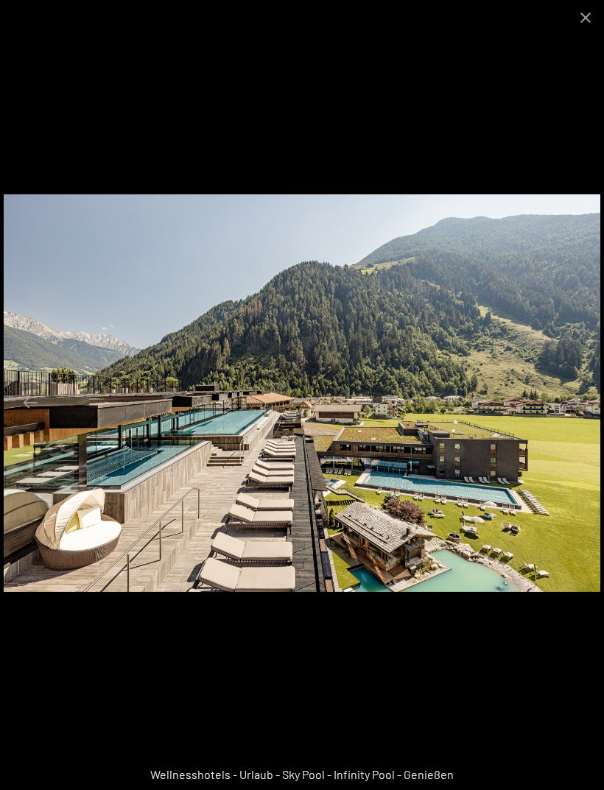
click at [587, 22] on button "Close gallery" at bounding box center [585, 17] width 37 height 35
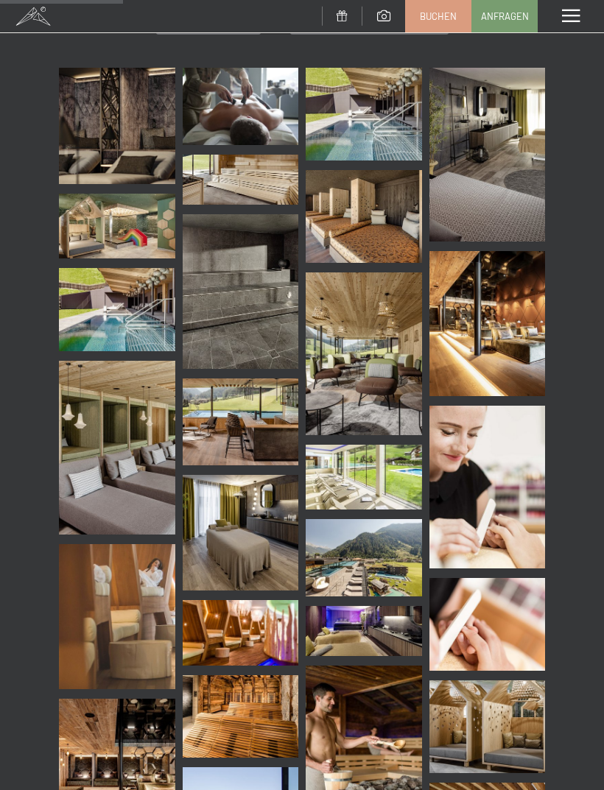
click at [581, 18] on div "Menü" at bounding box center [570, 16] width 66 height 32
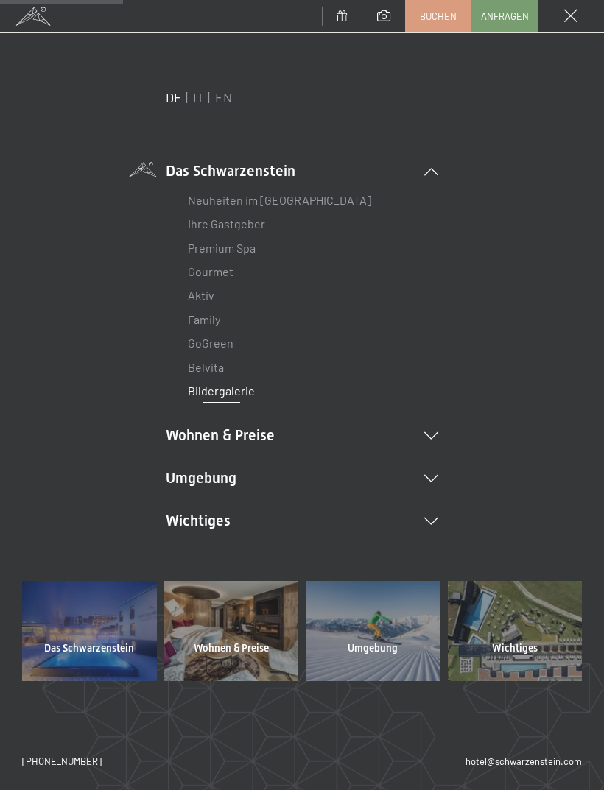
click at [428, 426] on li "Wohnen & Preise Inklusivleistungen [PERSON_NAME] & Preise Liste Angebote Liste …" at bounding box center [302, 435] width 272 height 21
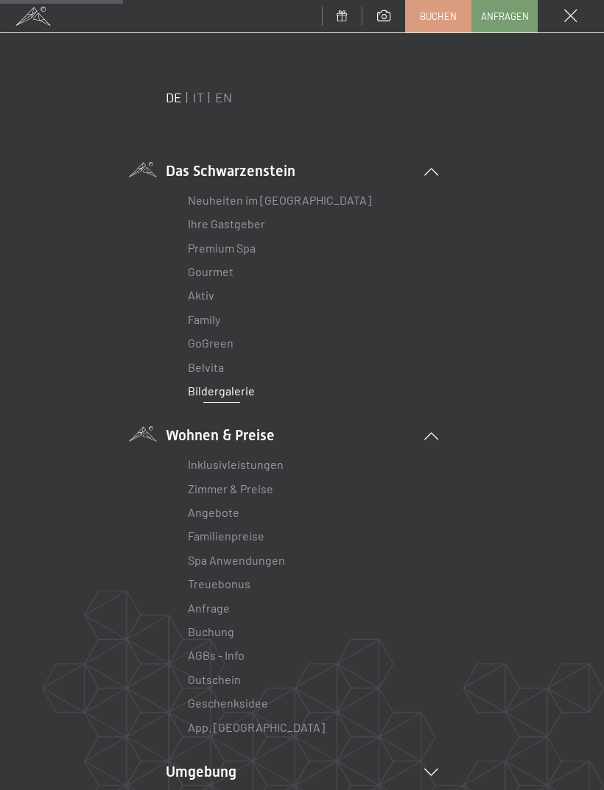
click at [213, 462] on link "Inklusivleistungen" at bounding box center [236, 464] width 96 height 14
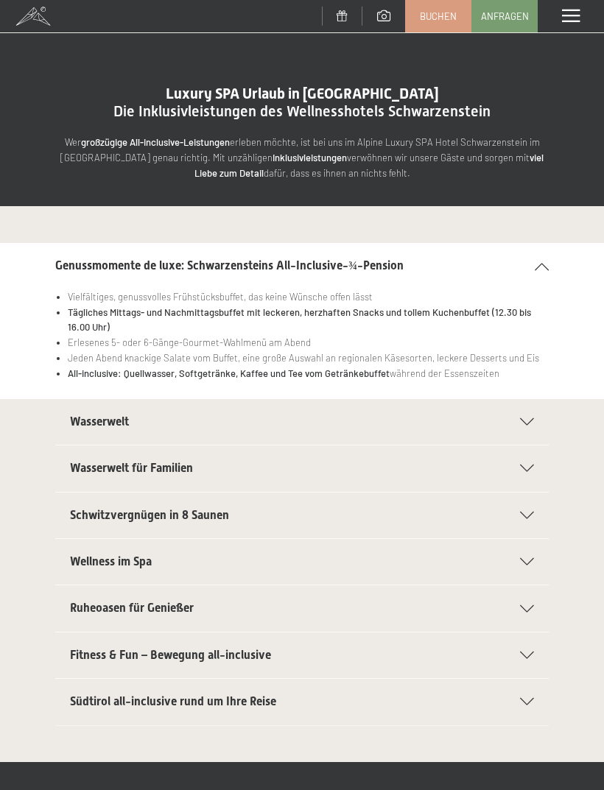
click at [557, 32] on div "Menü" at bounding box center [570, 16] width 66 height 32
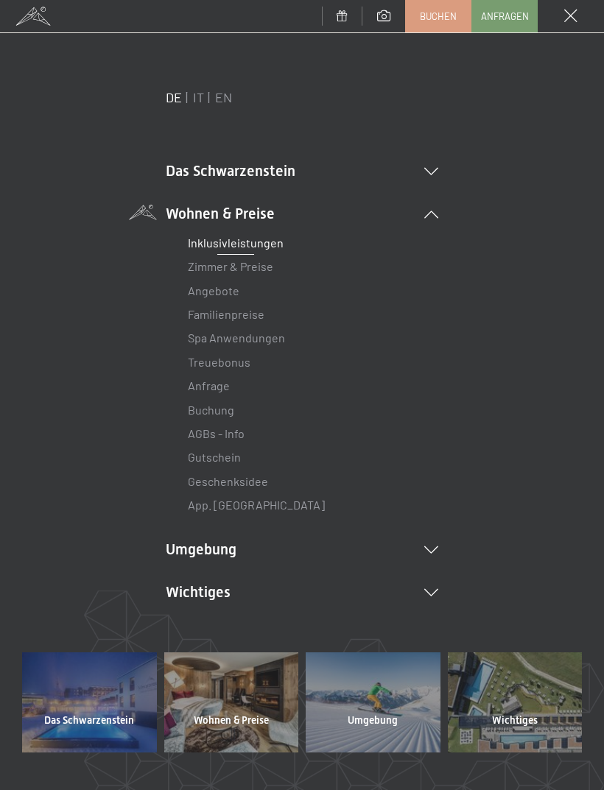
click at [244, 266] on link "Zimmer & Preise" at bounding box center [230, 266] width 85 height 14
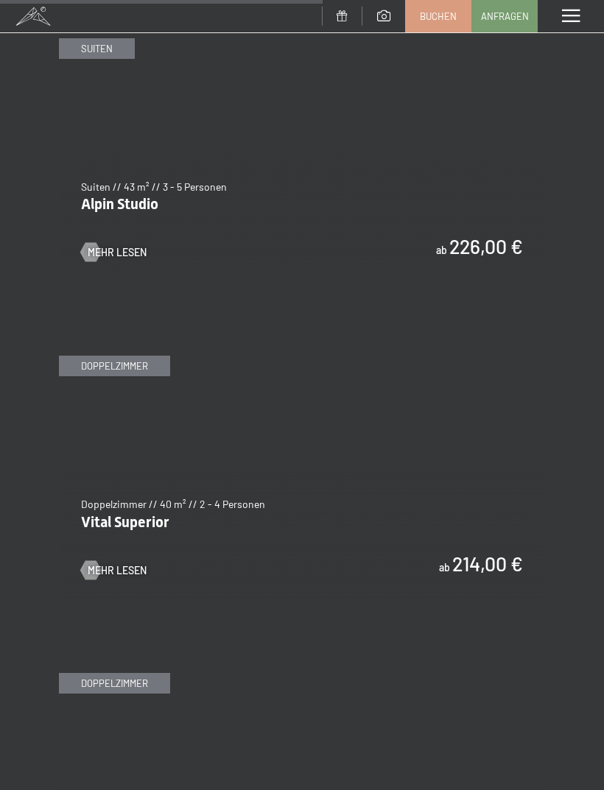
scroll to position [2969, 0]
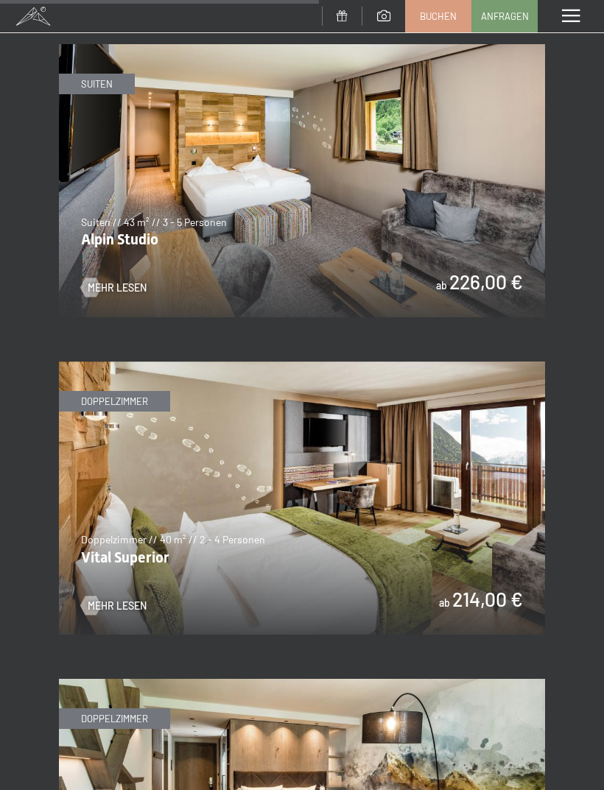
click at [96, 595] on div at bounding box center [90, 604] width 11 height 19
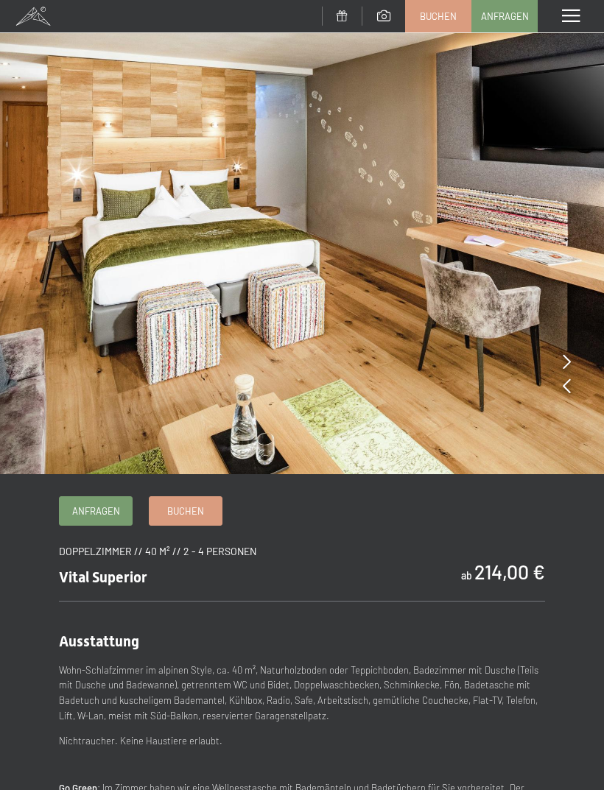
click at [566, 392] on icon at bounding box center [566, 385] width 8 height 15
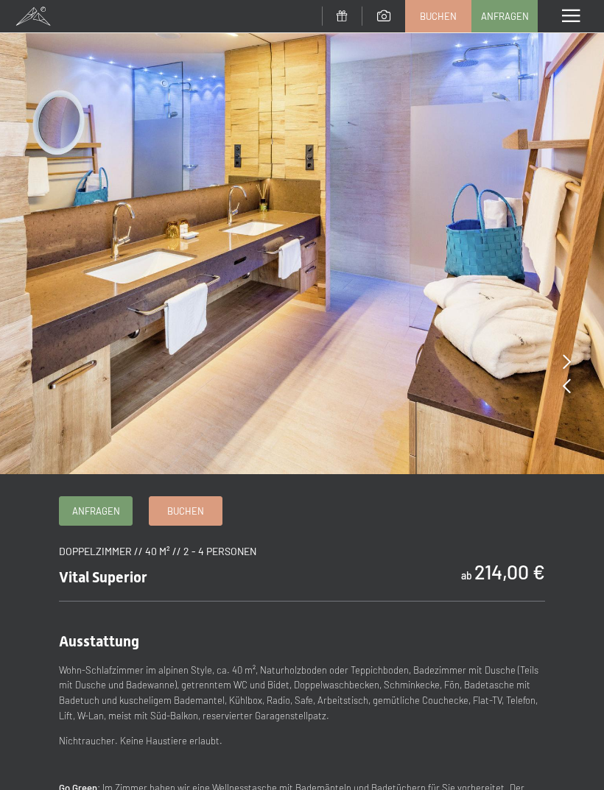
click at [564, 395] on div at bounding box center [566, 386] width 8 height 21
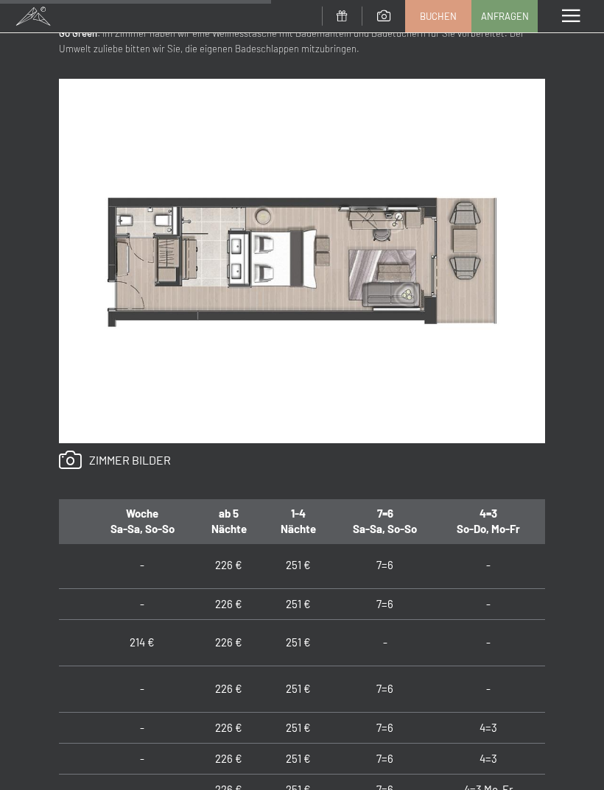
scroll to position [81, 153]
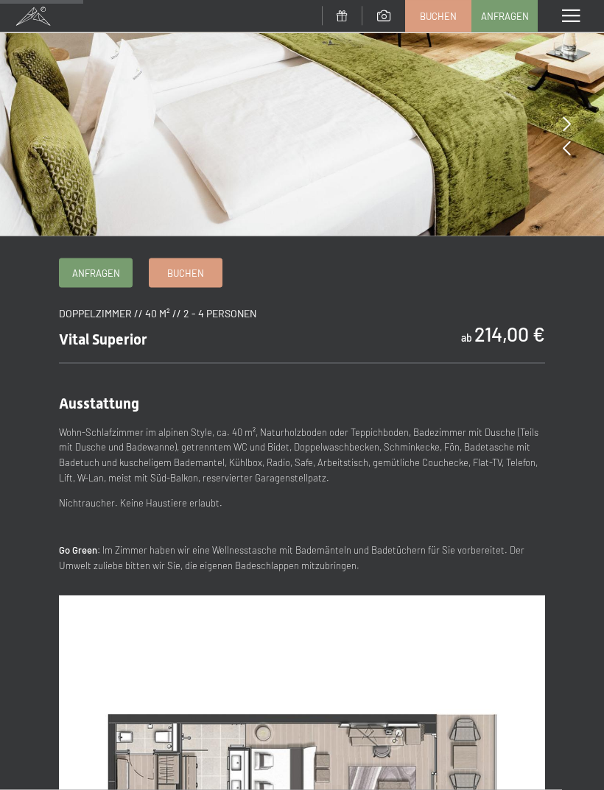
click at [574, 10] on span at bounding box center [571, 16] width 18 height 13
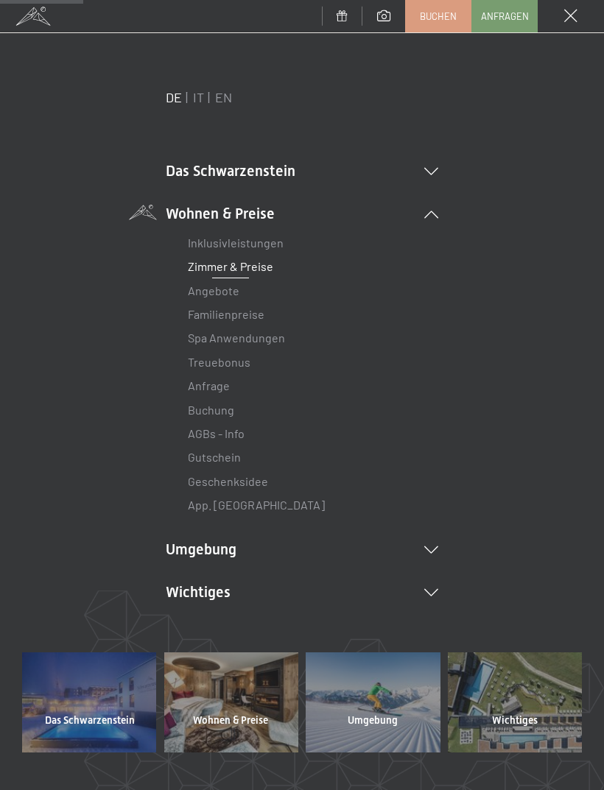
click at [213, 289] on link "Angebote" at bounding box center [214, 290] width 52 height 14
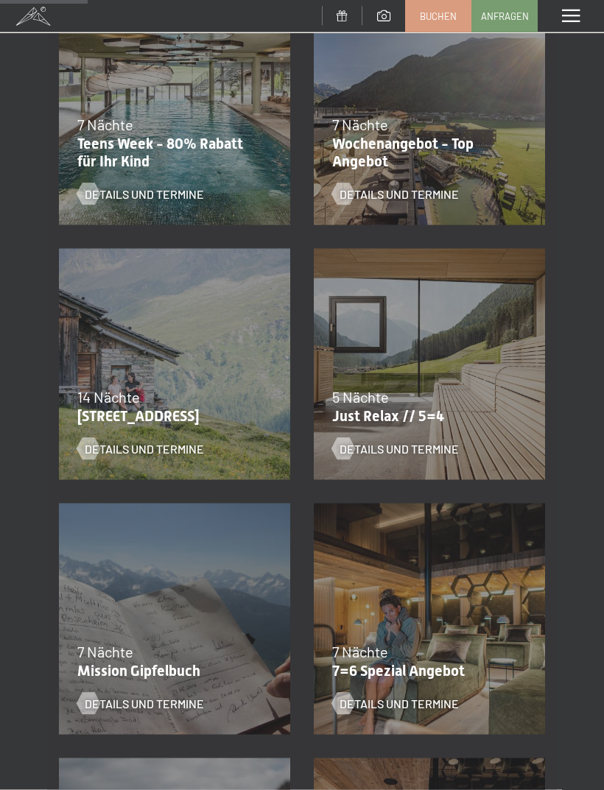
scroll to position [354, 0]
click at [359, 705] on span "Details und Termine" at bounding box center [398, 703] width 119 height 16
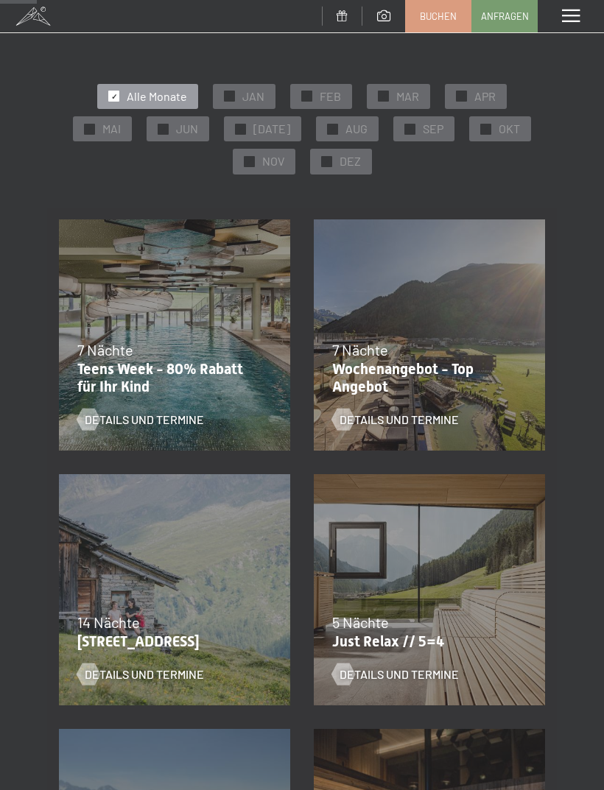
scroll to position [206, 0]
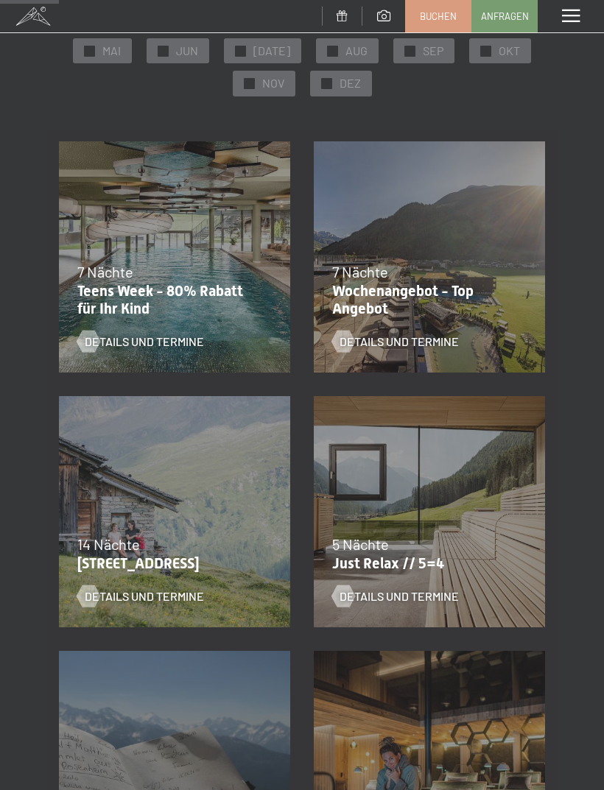
click at [349, 598] on div at bounding box center [342, 596] width 13 height 22
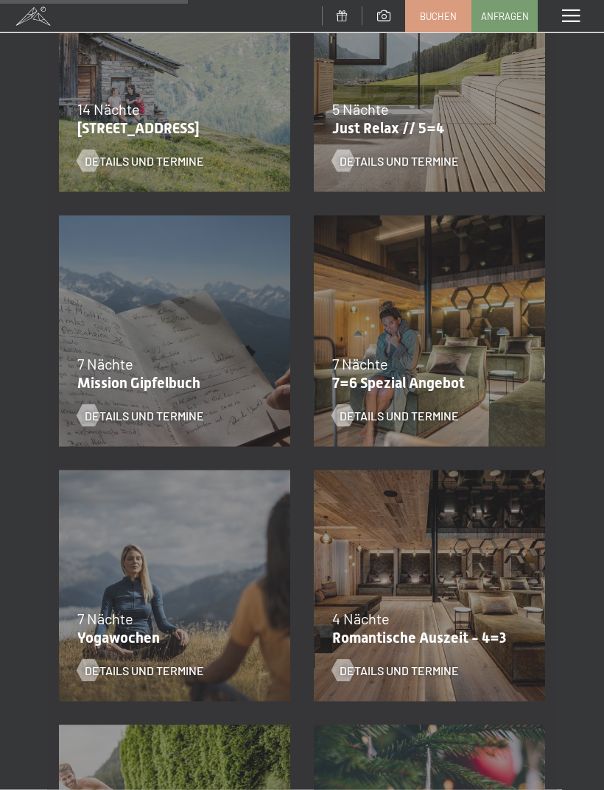
scroll to position [636, 0]
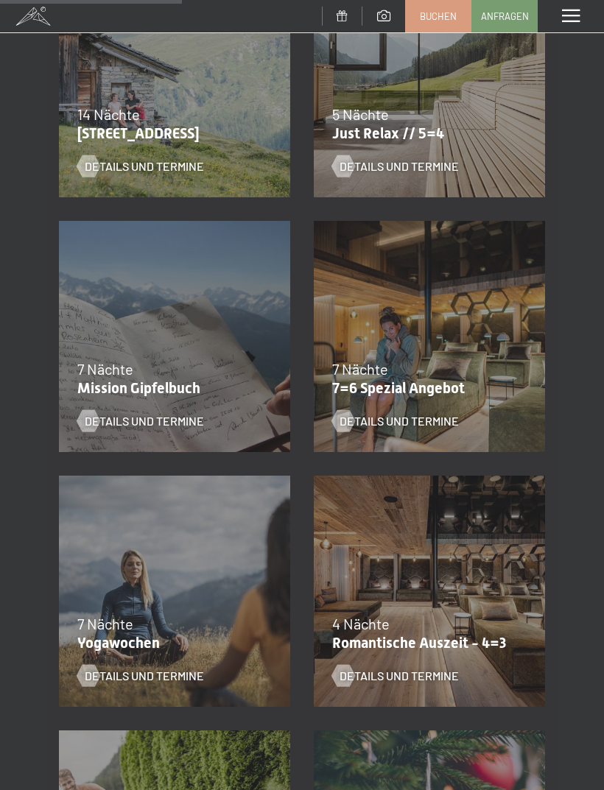
click at [380, 406] on div "Details und Termine" at bounding box center [420, 410] width 176 height 38
click at [356, 425] on span "Details und Termine" at bounding box center [398, 421] width 119 height 16
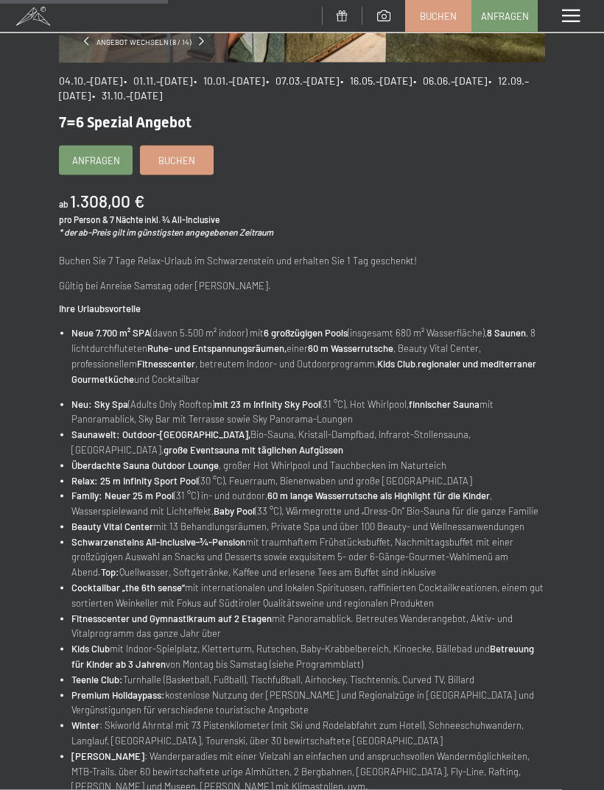
scroll to position [318, 0]
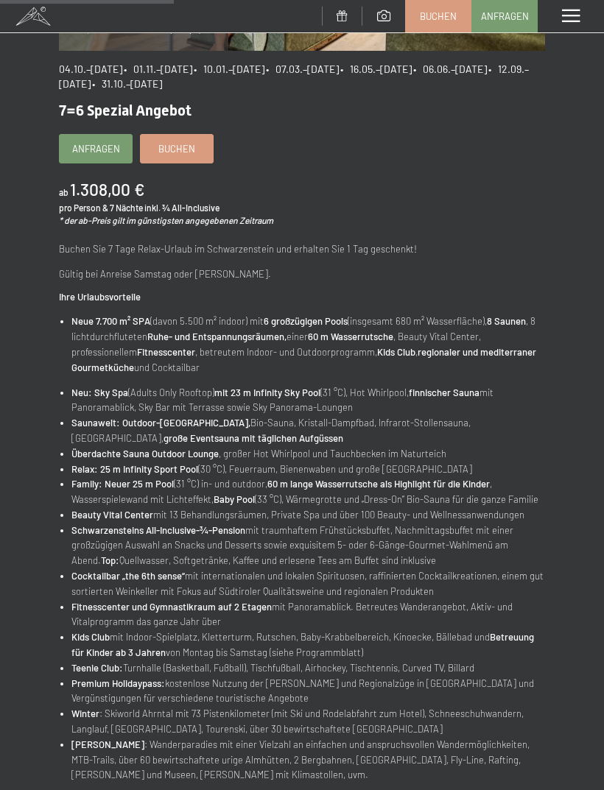
click at [86, 146] on span "Anfragen" at bounding box center [96, 148] width 48 height 13
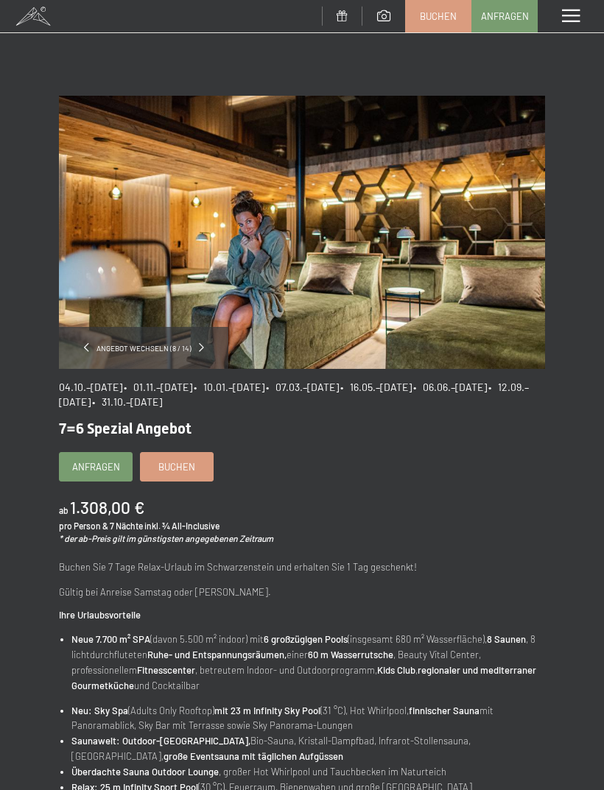
click at [568, 27] on div "Menü" at bounding box center [570, 16] width 66 height 32
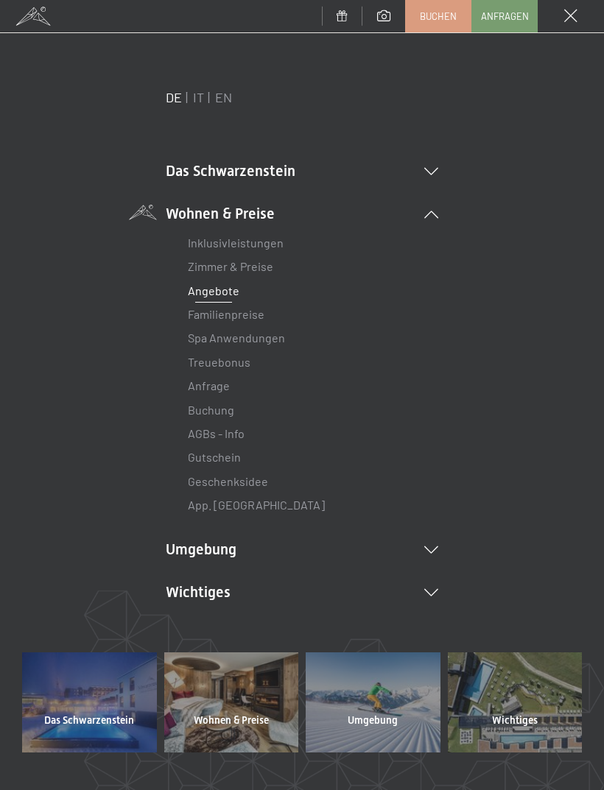
click at [208, 388] on link "Anfrage" at bounding box center [209, 385] width 42 height 14
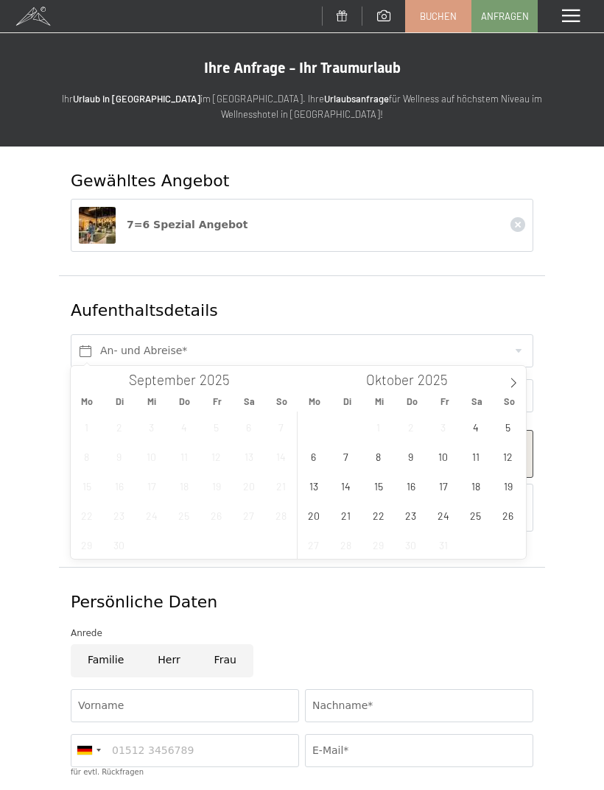
click at [518, 374] on span at bounding box center [513, 378] width 25 height 25
click at [508, 453] on span "9" at bounding box center [507, 456] width 29 height 29
type input "So. 09.11.2025"
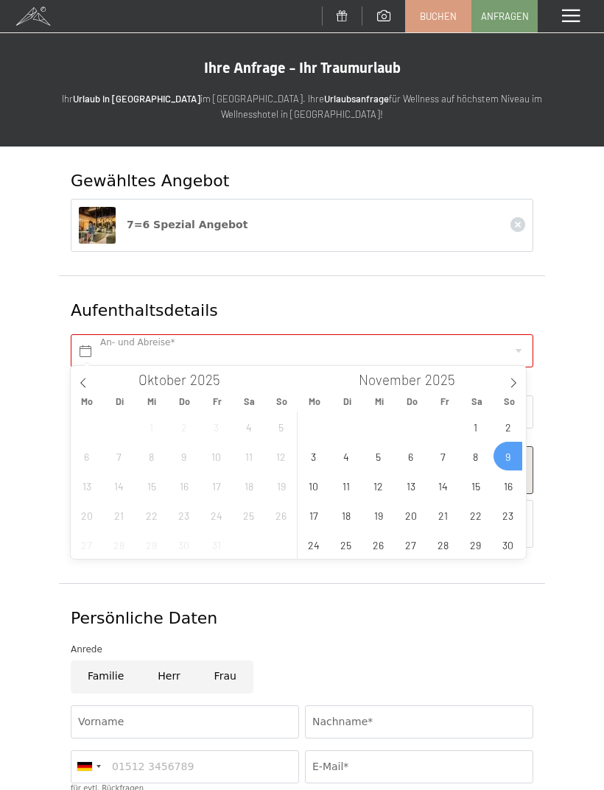
click at [573, 21] on span at bounding box center [571, 16] width 18 height 13
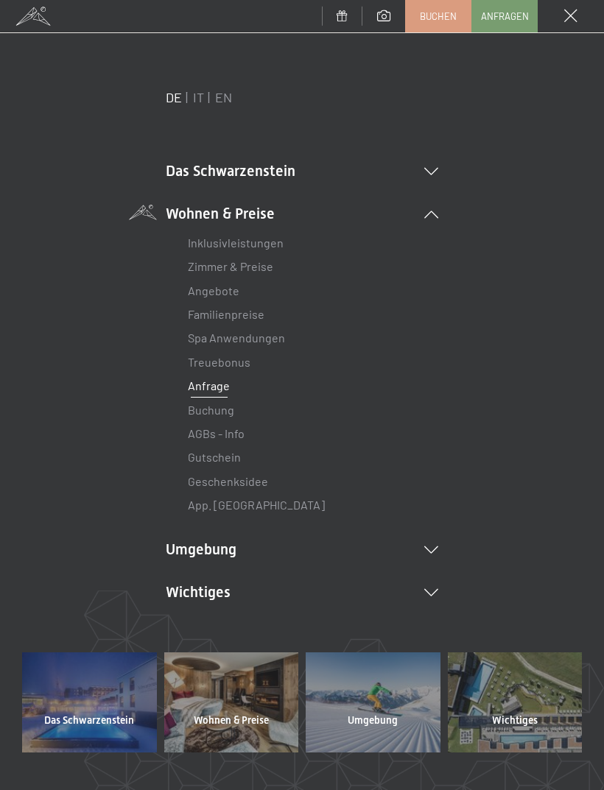
click at [579, 10] on div "Menü" at bounding box center [570, 16] width 66 height 32
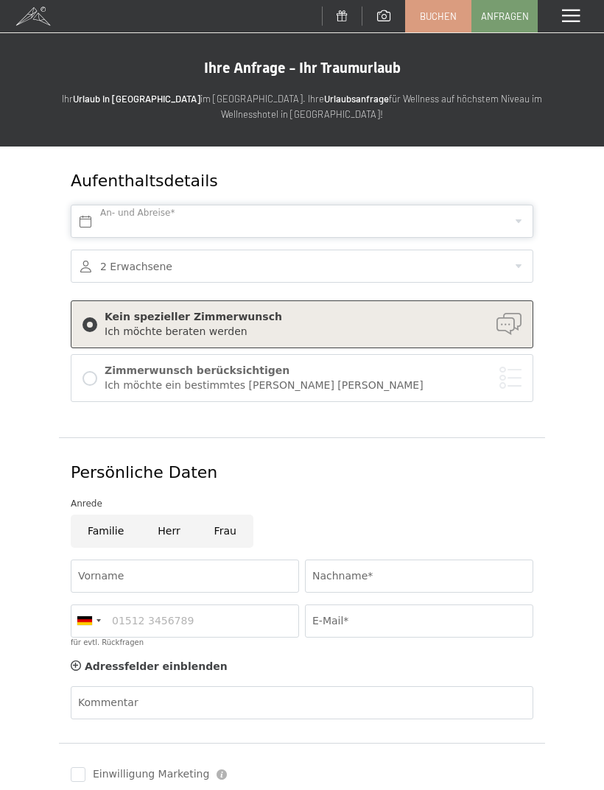
click at [107, 219] on input "text" at bounding box center [302, 221] width 462 height 33
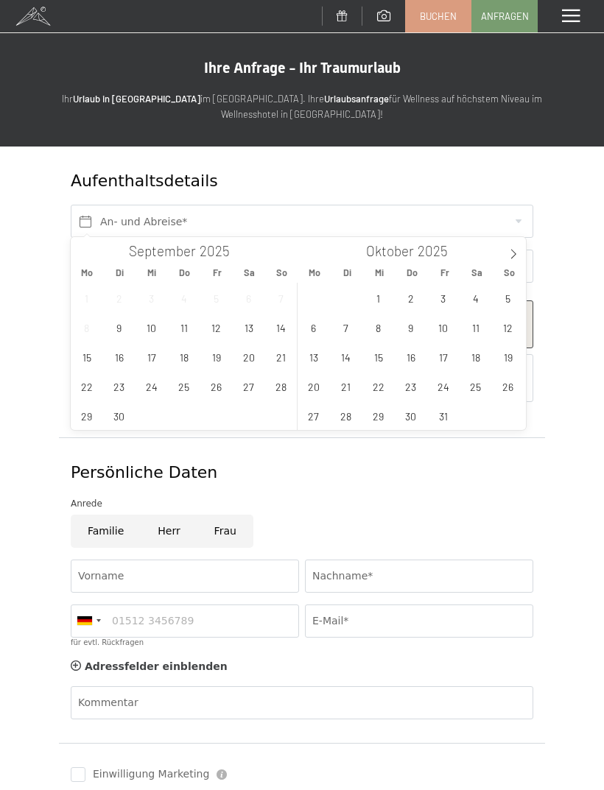
click at [509, 261] on span at bounding box center [513, 249] width 25 height 25
click at [509, 325] on span "9" at bounding box center [507, 327] width 29 height 29
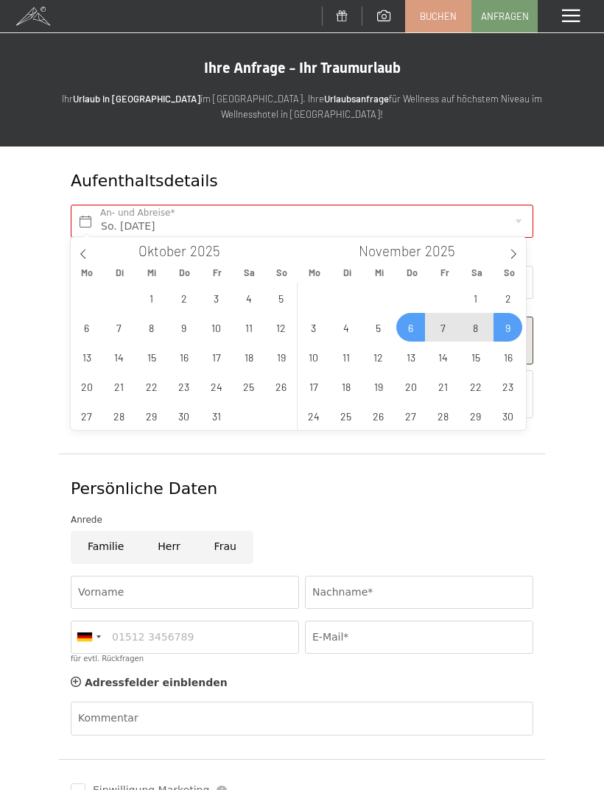
click at [418, 339] on span "6" at bounding box center [410, 327] width 29 height 29
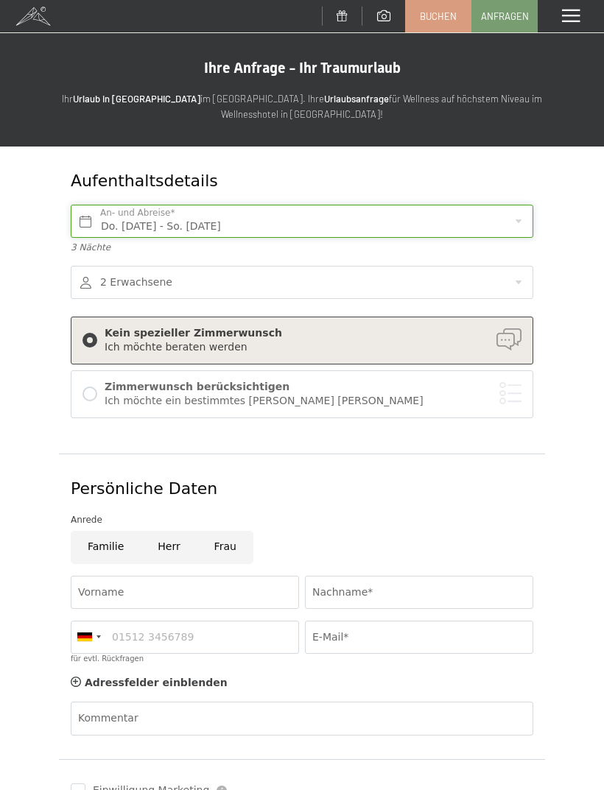
click at [485, 224] on input "Do. 06.11.2025 - So. 09.11.2025" at bounding box center [302, 221] width 462 height 33
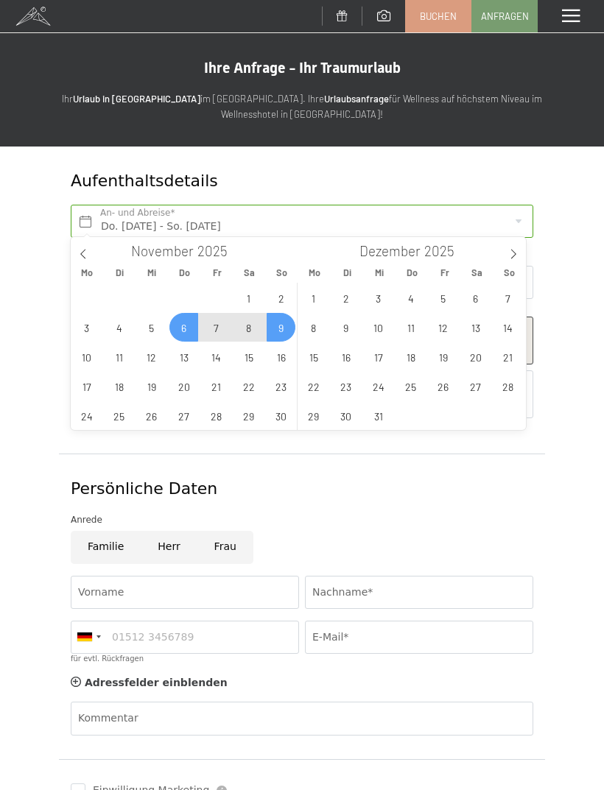
click at [281, 328] on span "9" at bounding box center [280, 327] width 29 height 29
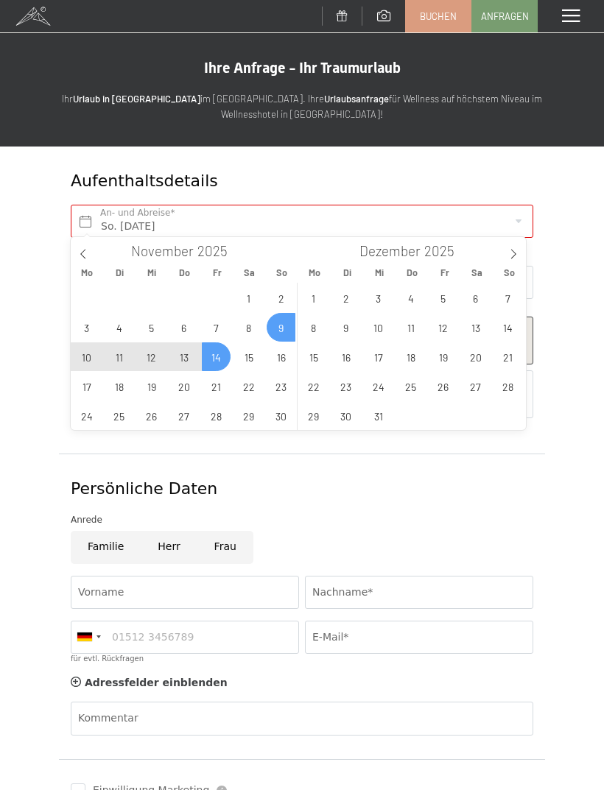
click at [213, 361] on span "14" at bounding box center [216, 356] width 29 height 29
type input "So. 09.11.2025 - Fr. 14.11.2025"
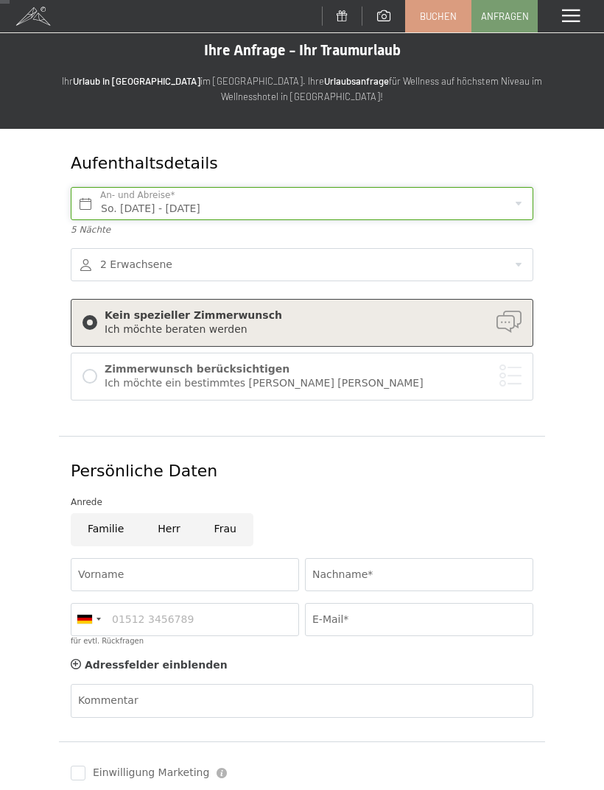
scroll to position [23, 0]
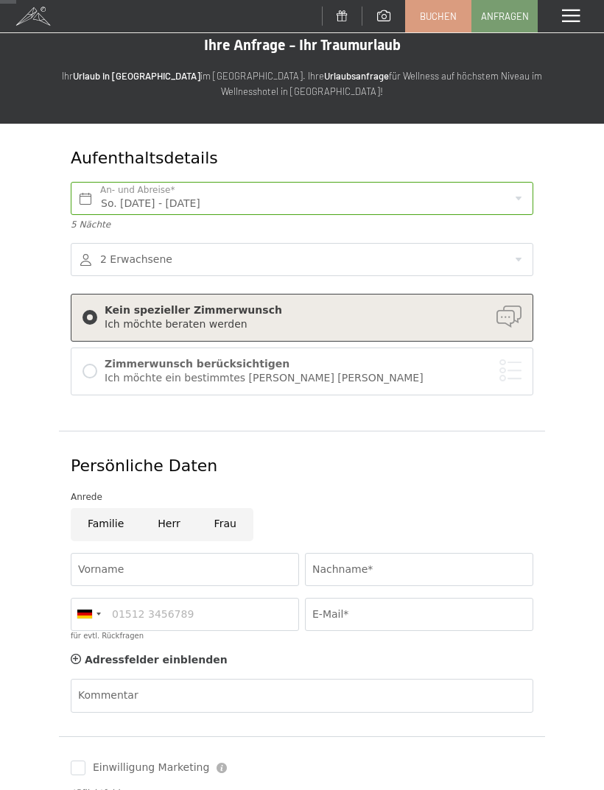
click at [411, 371] on div "Ich möchte ein bestimmtes [PERSON_NAME] [PERSON_NAME]" at bounding box center [313, 378] width 417 height 15
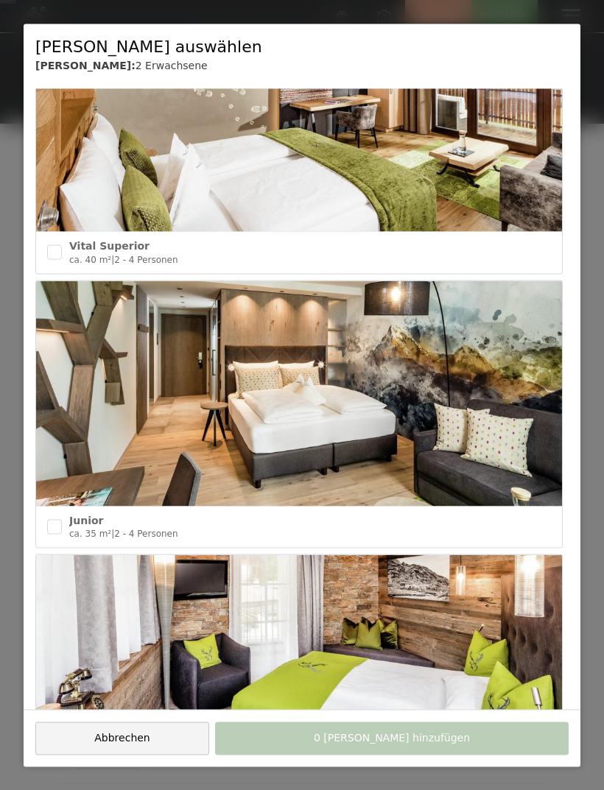
scroll to position [2168, 0]
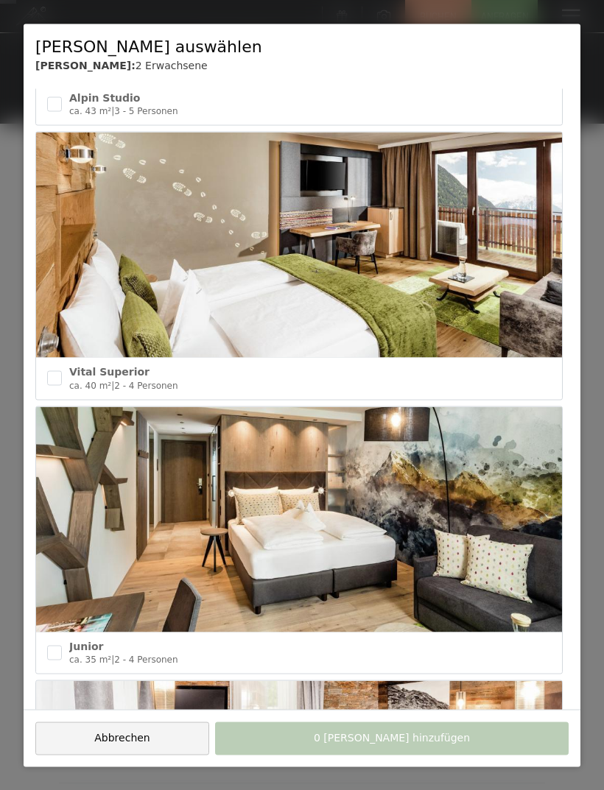
click at [54, 371] on input "checkbox" at bounding box center [54, 378] width 15 height 15
checkbox input "true"
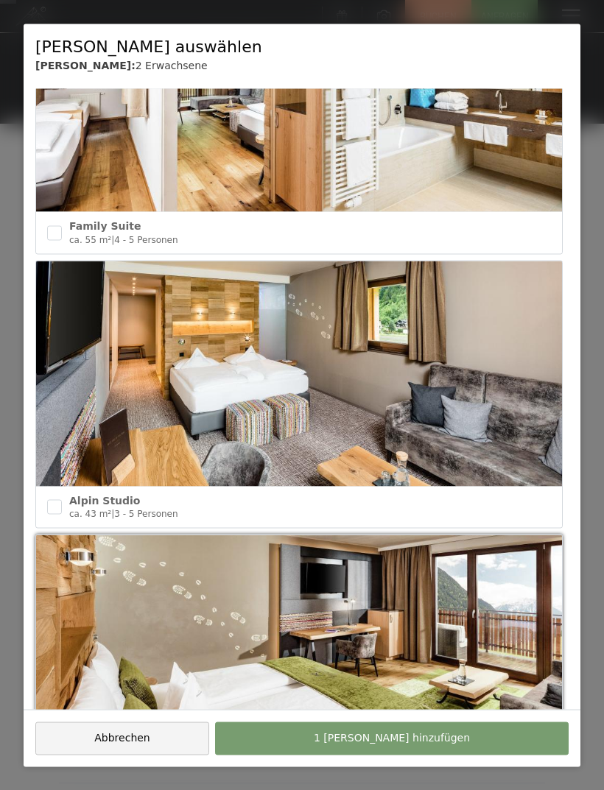
scroll to position [1764, 0]
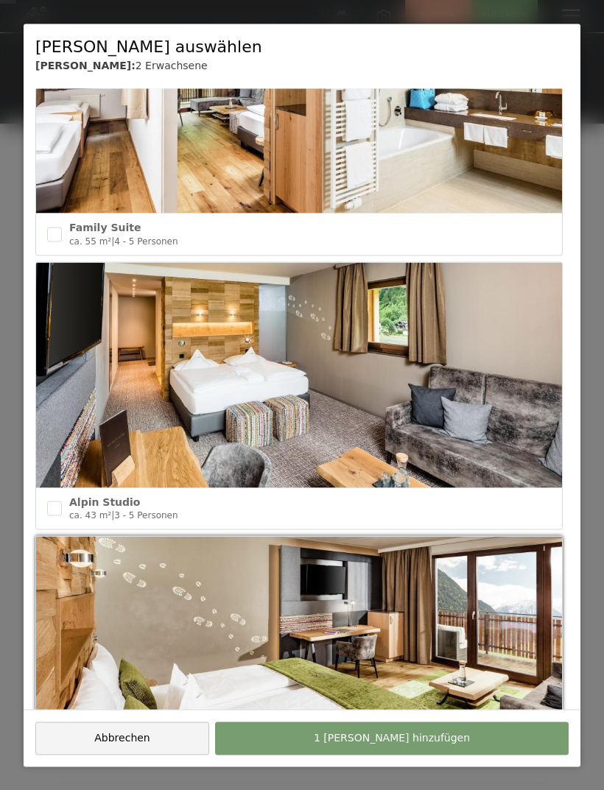
click at [252, 754] on button "1 Zimmer hinzufügen" at bounding box center [391, 737] width 353 height 33
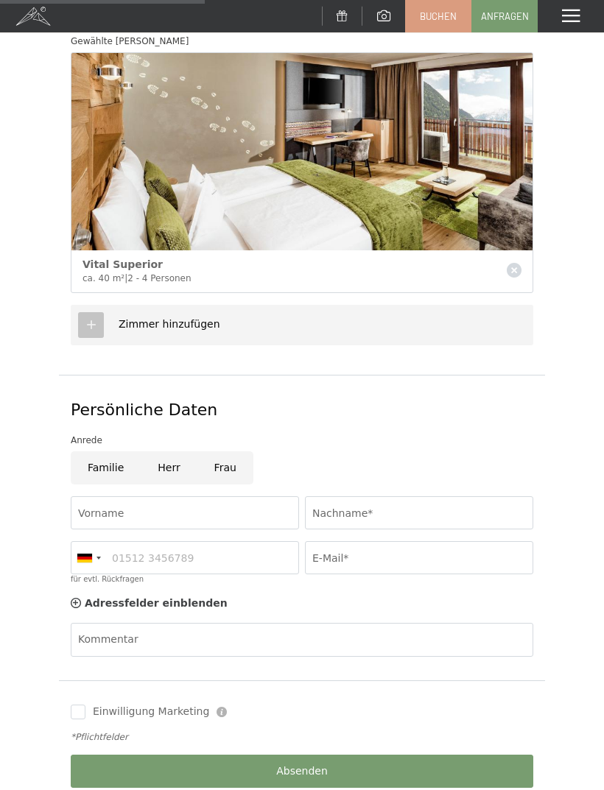
scroll to position [397, 0]
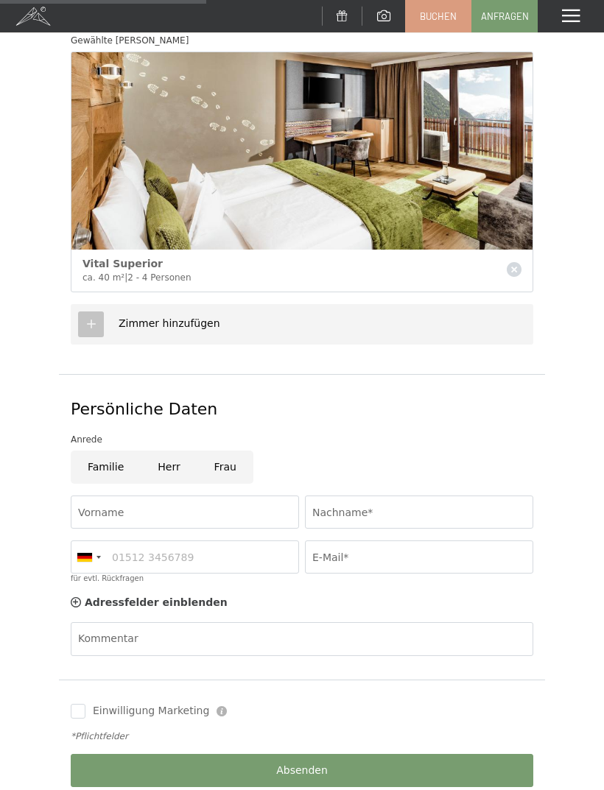
click at [213, 478] on input "Frau" at bounding box center [225, 466] width 56 height 33
radio input "true"
click at [100, 508] on input "Vorname" at bounding box center [185, 511] width 228 height 33
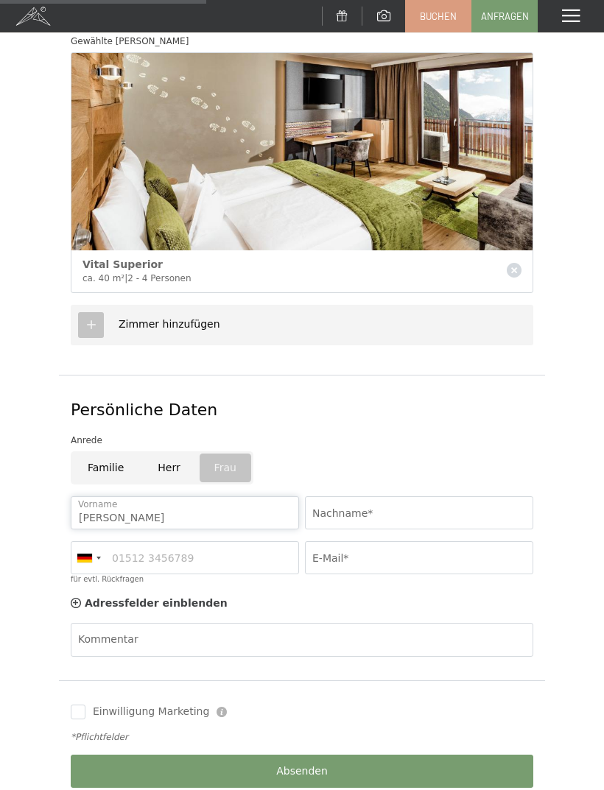
type input "Nina"
click at [410, 513] on input "Nachname*" at bounding box center [419, 512] width 228 height 33
type input "Renz"
click at [93, 556] on div at bounding box center [88, 558] width 34 height 32
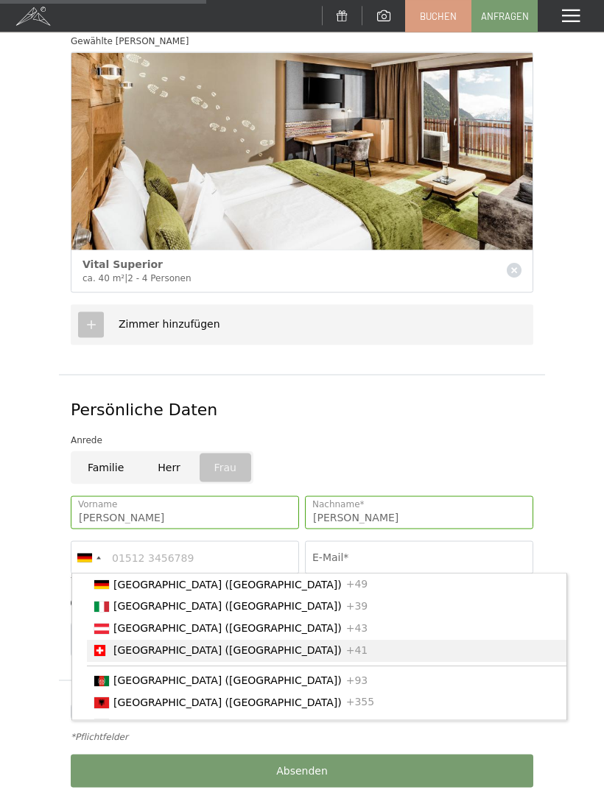
click at [125, 645] on span "[GEOGRAPHIC_DATA] ([GEOGRAPHIC_DATA])" at bounding box center [227, 651] width 228 height 12
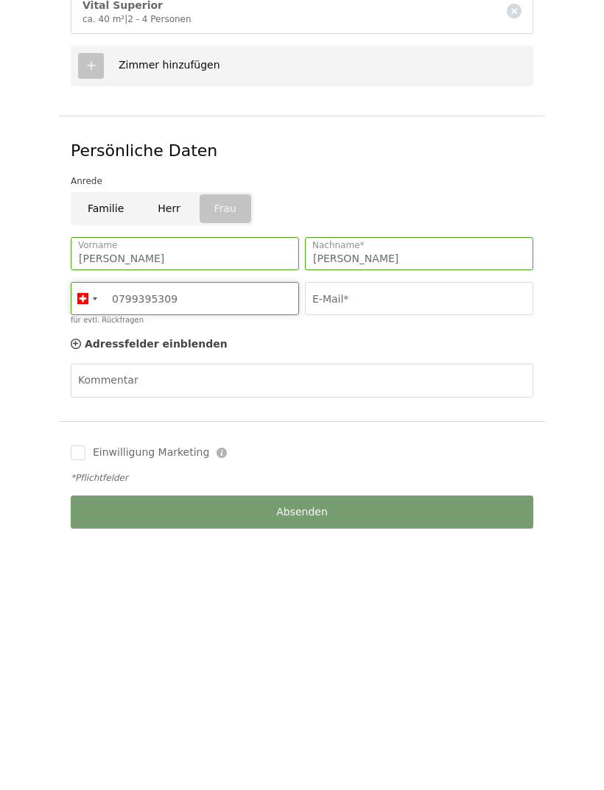
type input "0799395309"
click at [467, 530] on input "E-Mail*" at bounding box center [419, 546] width 228 height 33
type input "N"
type input "ninarenzki@gmail.com"
click at [87, 693] on label "Einwilligung Marketing" at bounding box center [147, 700] width 124 height 15
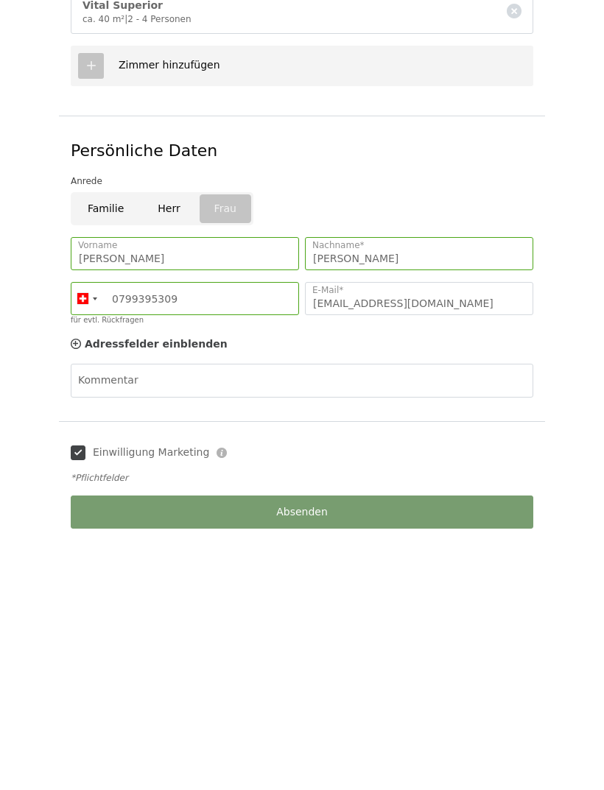
click at [85, 693] on input "Einwilligung Marketing" at bounding box center [78, 700] width 15 height 15
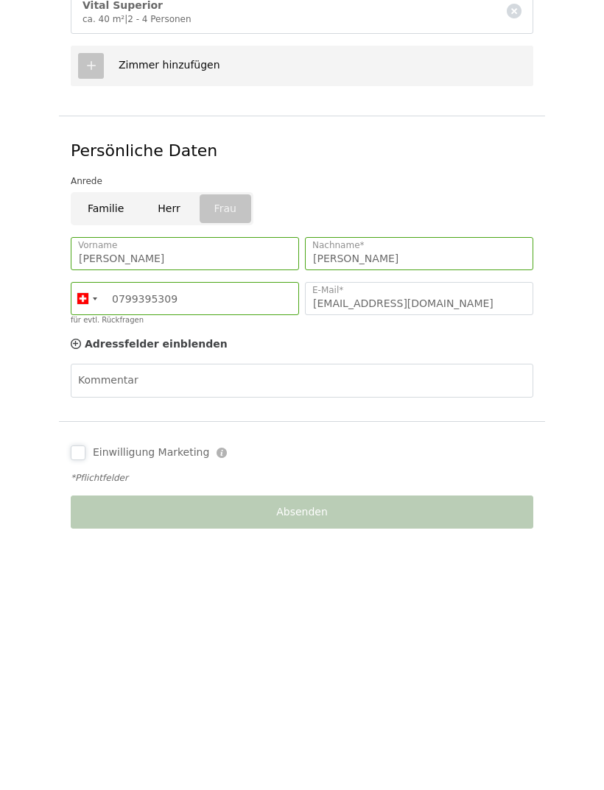
scroll to position [655, 0]
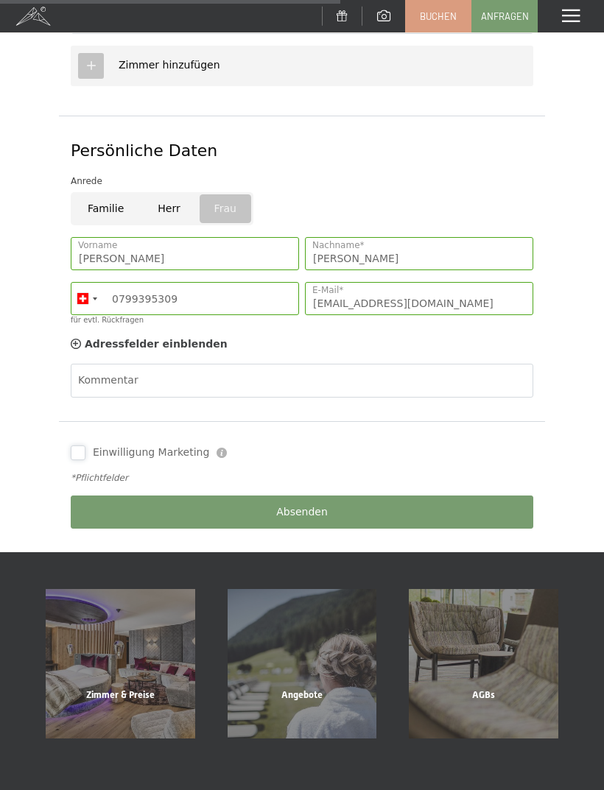
click at [81, 453] on input "Einwilligung Marketing" at bounding box center [78, 452] width 15 height 15
checkbox input "true"
click at [91, 506] on button "Absenden" at bounding box center [302, 511] width 462 height 33
